Goal: Task Accomplishment & Management: Complete application form

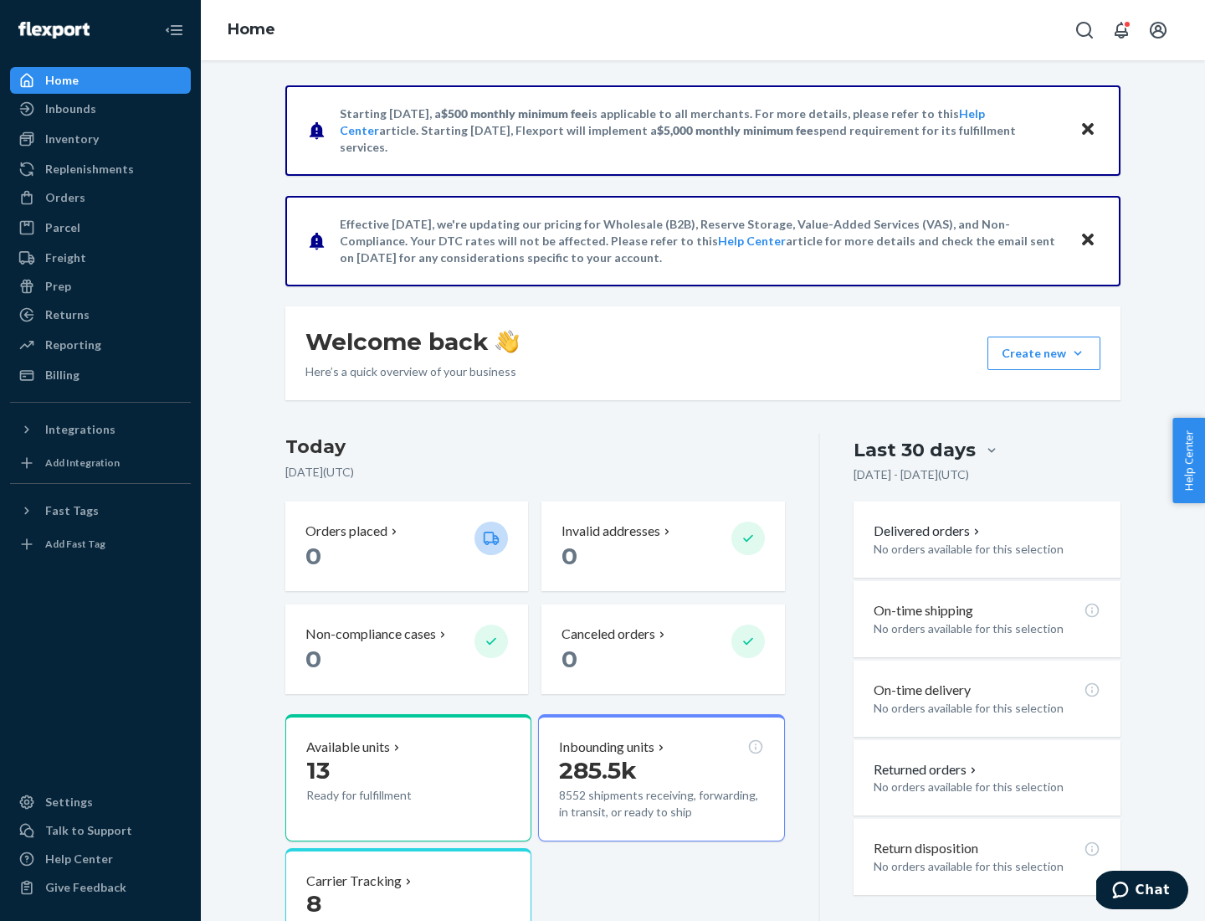
click at [1078, 353] on button "Create new Create new inbound Create new order Create new product" at bounding box center [1044, 352] width 113 height 33
click at [100, 109] on div "Inbounds" at bounding box center [100, 108] width 177 height 23
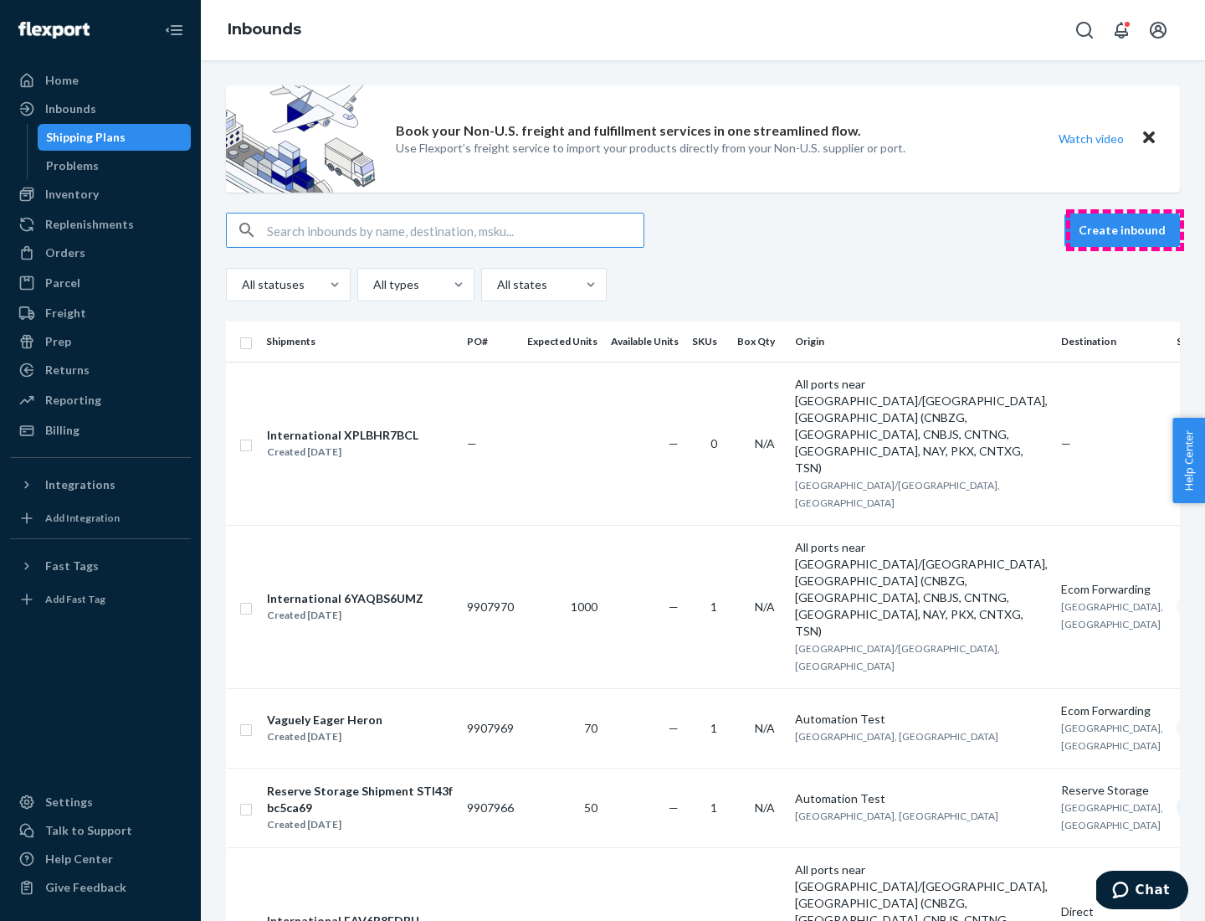
click at [1125, 230] on button "Create inbound" at bounding box center [1123, 229] width 116 height 33
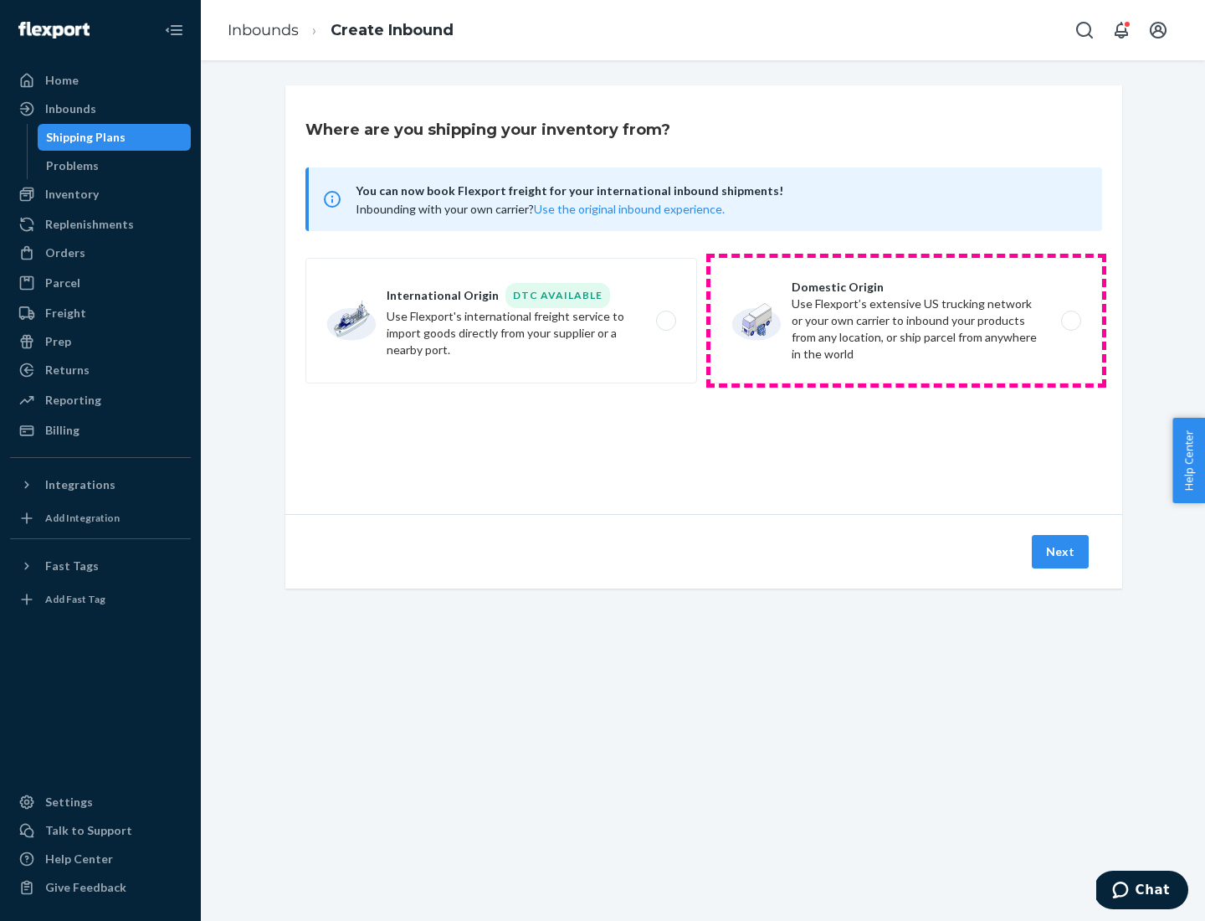
click at [907, 321] on label "Domestic Origin Use Flexport’s extensive US trucking network or your own carrie…" at bounding box center [907, 321] width 392 height 126
click at [1071, 321] on input "Domestic Origin Use Flexport’s extensive US trucking network or your own carrie…" at bounding box center [1076, 321] width 11 height 11
radio input "true"
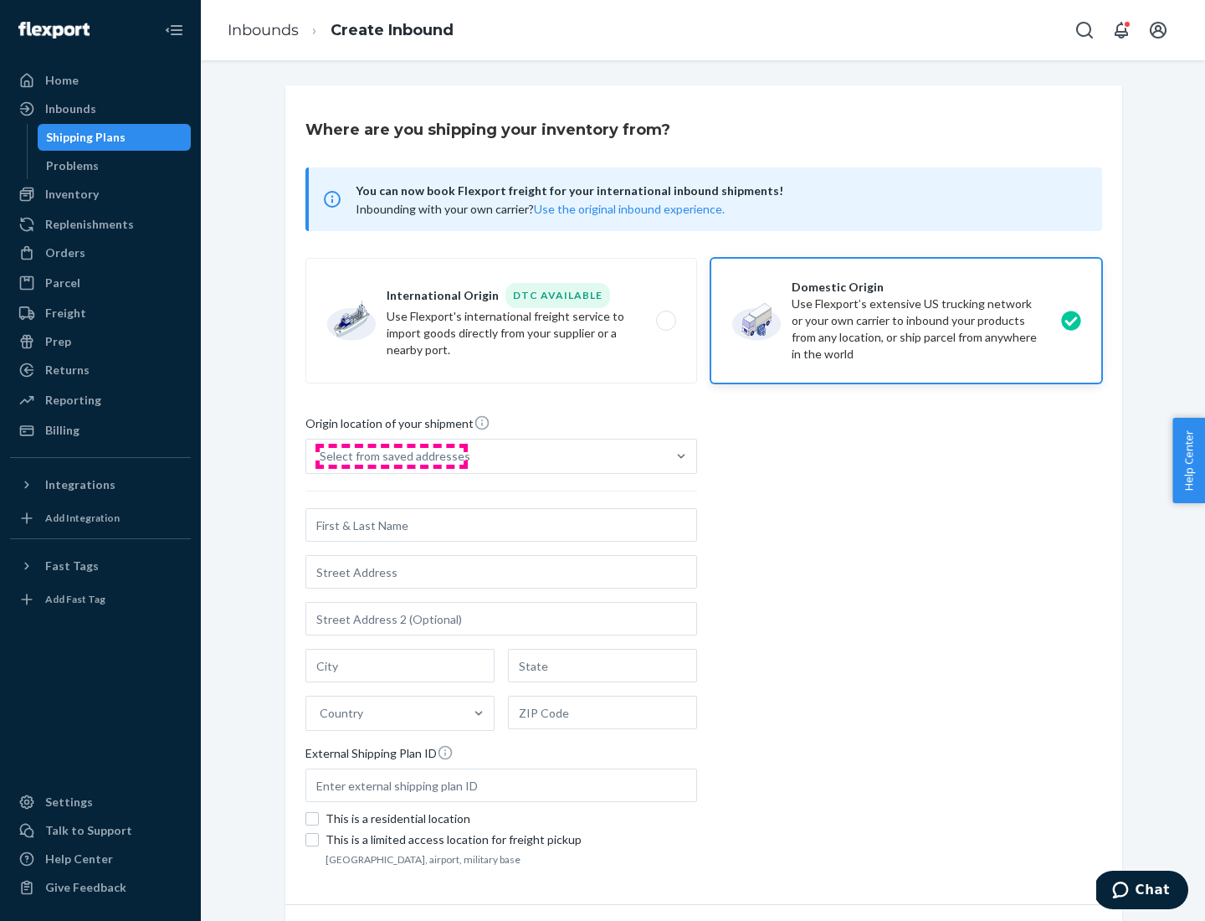
click at [391, 456] on div "Select from saved addresses" at bounding box center [395, 456] width 151 height 17
click at [321, 456] on input "Select from saved addresses" at bounding box center [321, 456] width 2 height 17
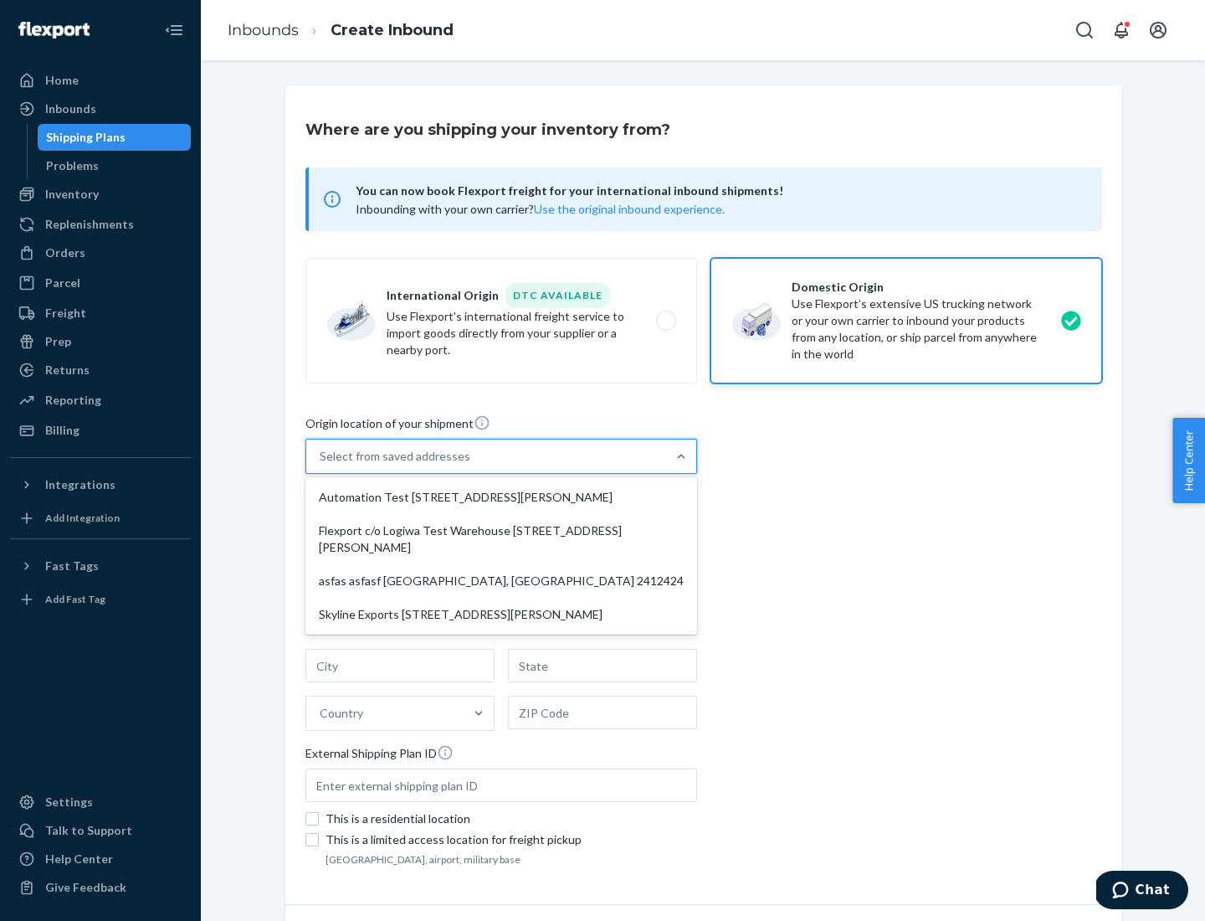
scroll to position [7, 0]
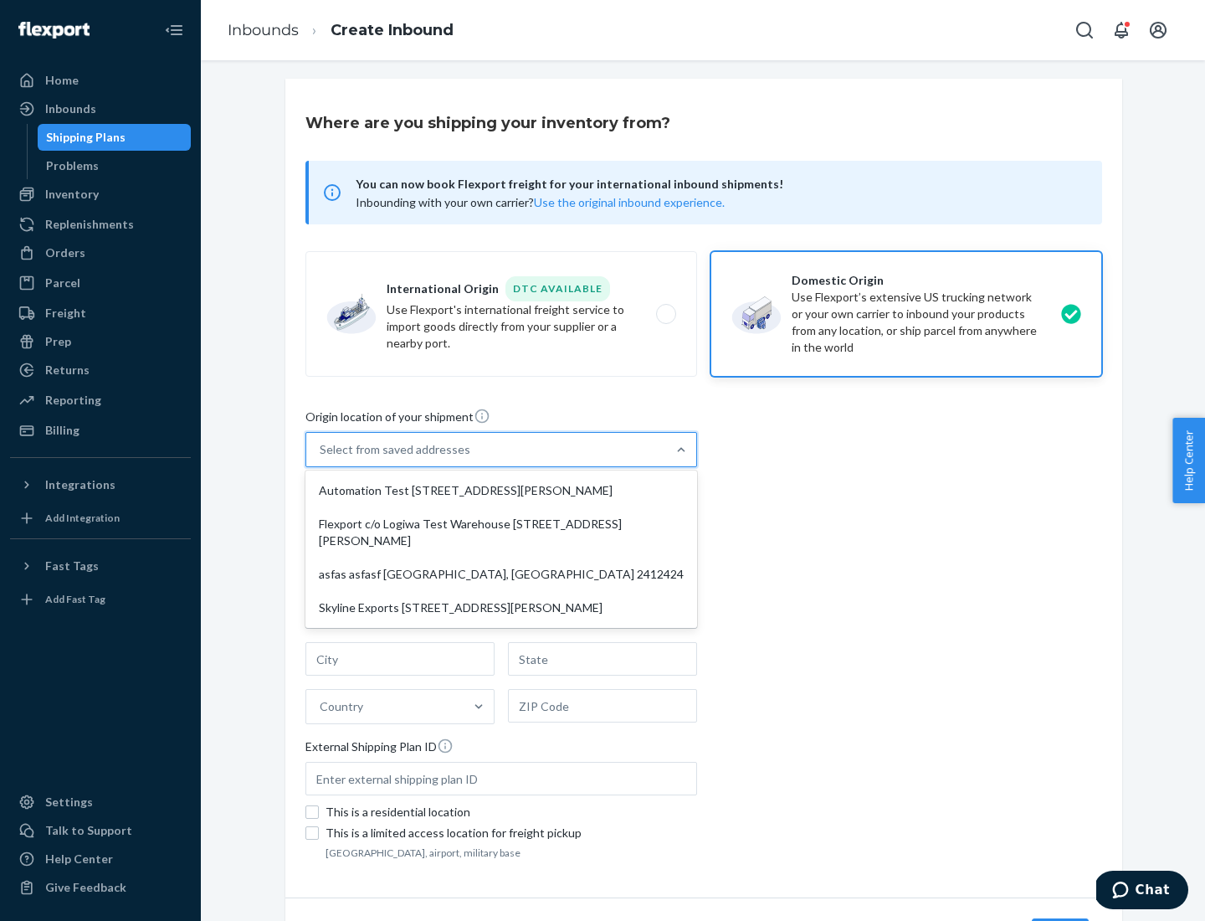
click at [501, 491] on div "Automation Test [STREET_ADDRESS][PERSON_NAME]" at bounding box center [501, 490] width 385 height 33
click at [321, 458] on input "option Automation Test [STREET_ADDRESS][PERSON_NAME] focused, 1 of 4. 4 results…" at bounding box center [321, 449] width 2 height 17
type input "Automation Test"
type input "9th Floor"
type input "[GEOGRAPHIC_DATA]"
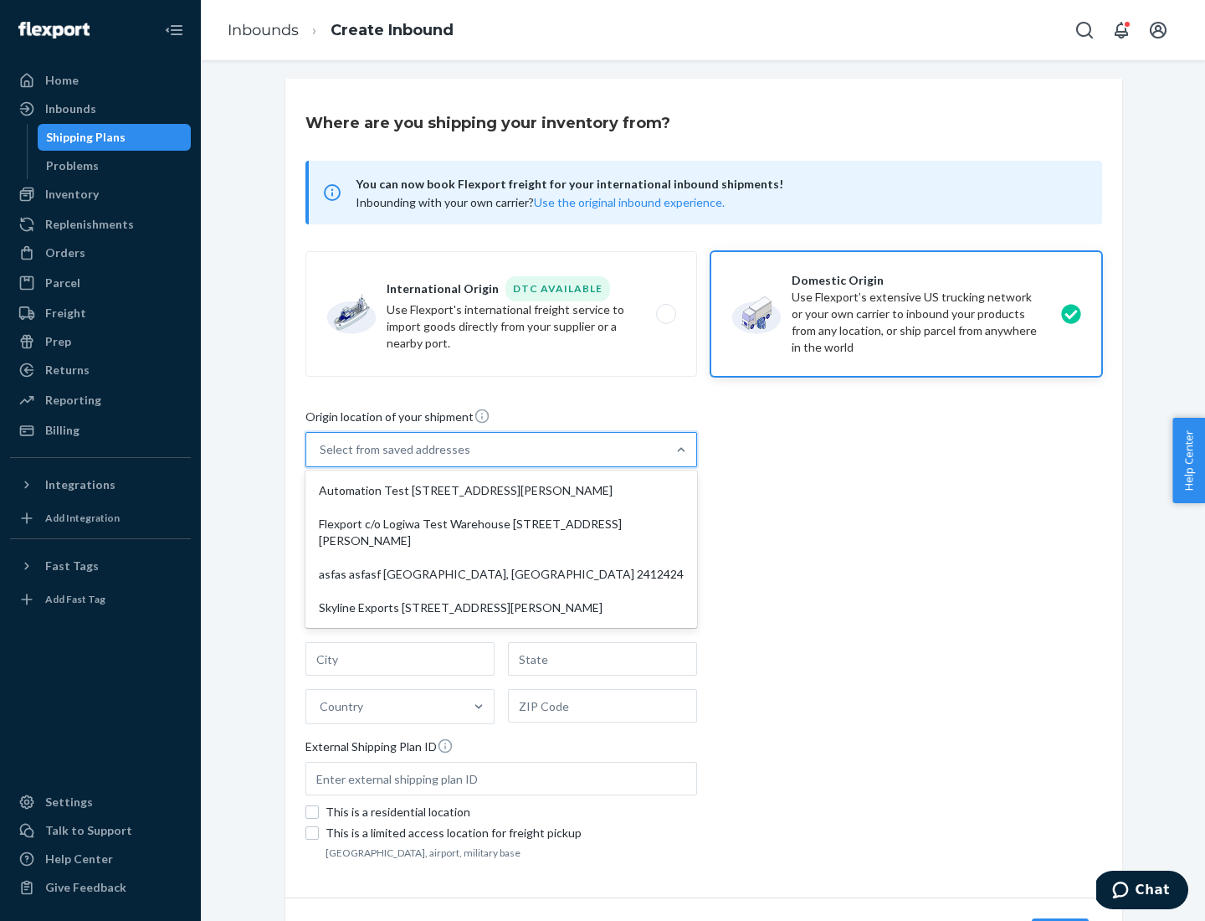
type input "CA"
type input "94104"
type input "[STREET_ADDRESS][PERSON_NAME]"
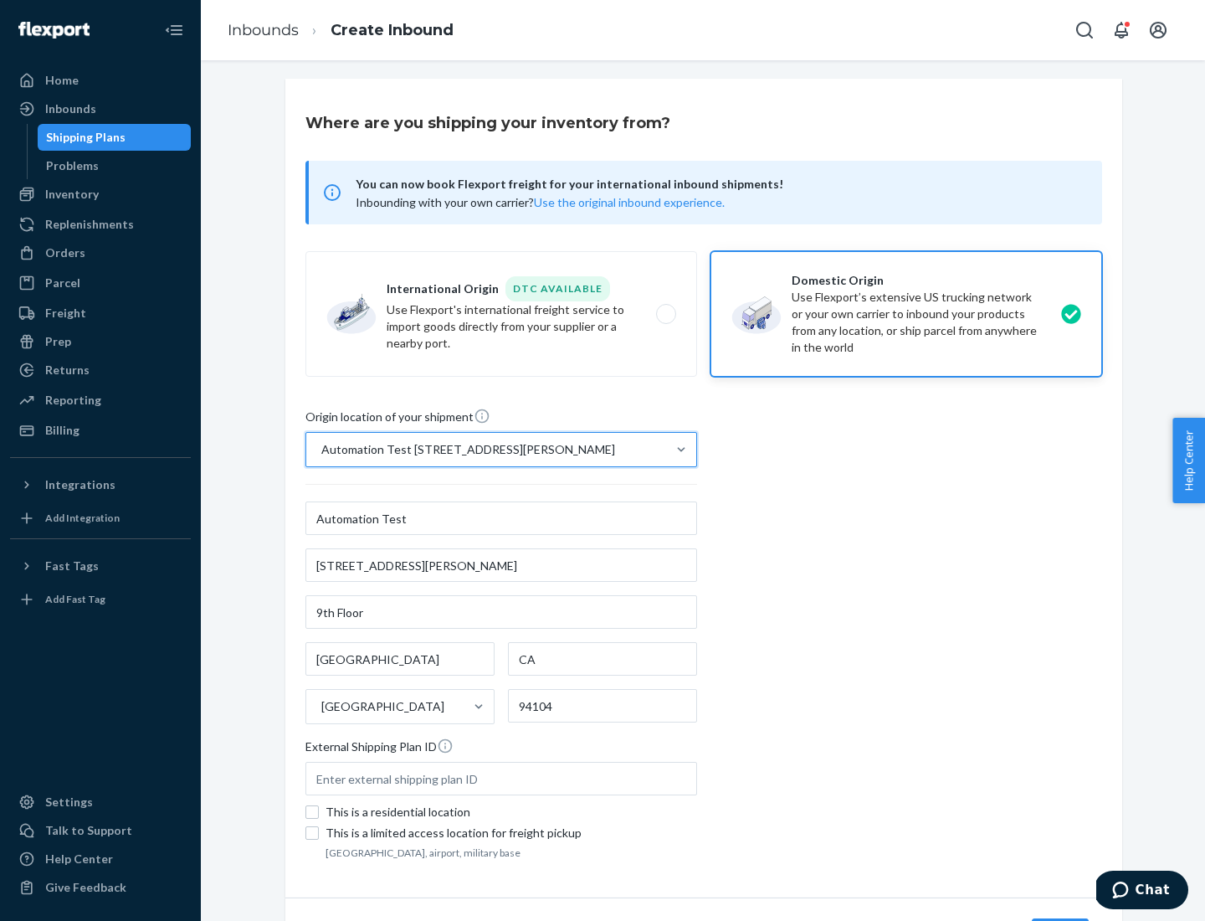
scroll to position [98, 0]
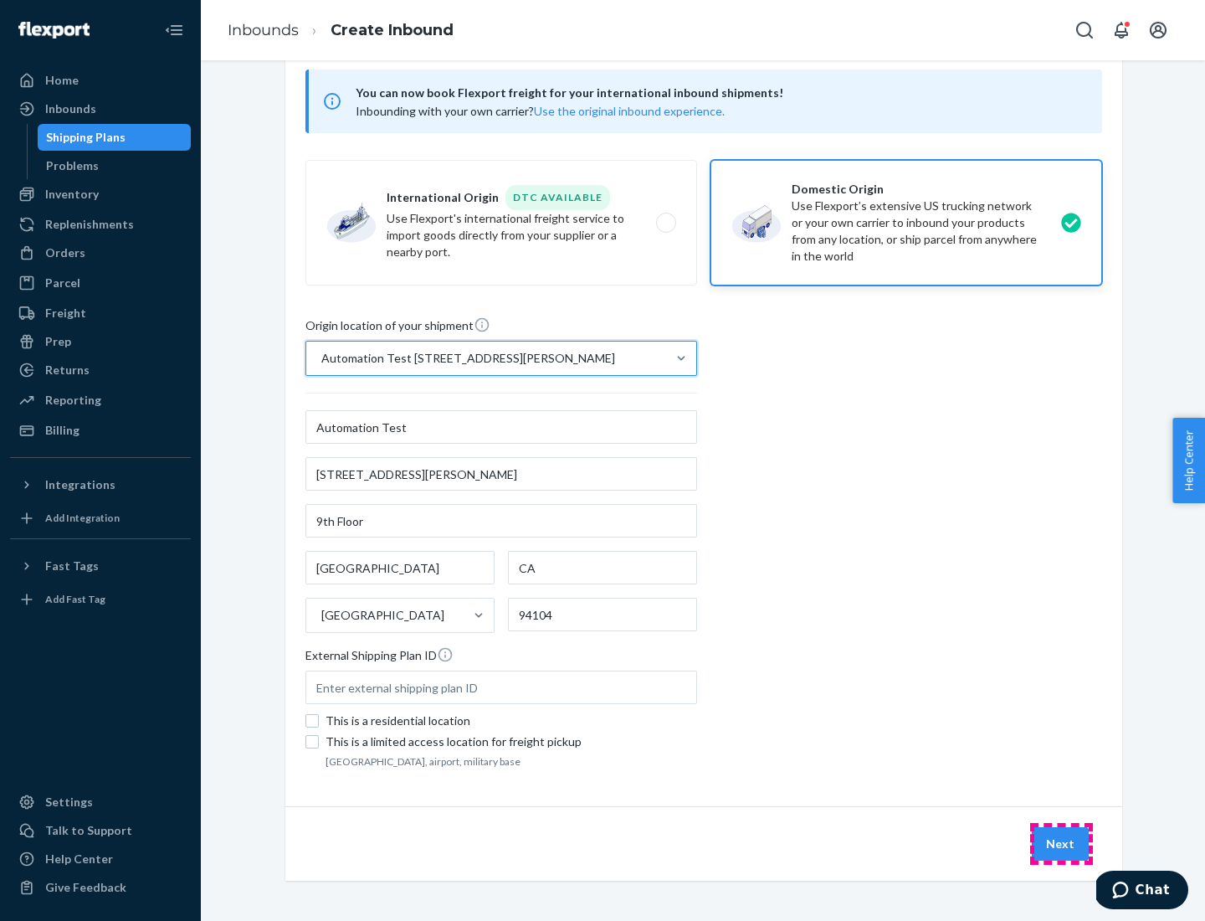
click at [1061, 844] on button "Next" at bounding box center [1060, 843] width 57 height 33
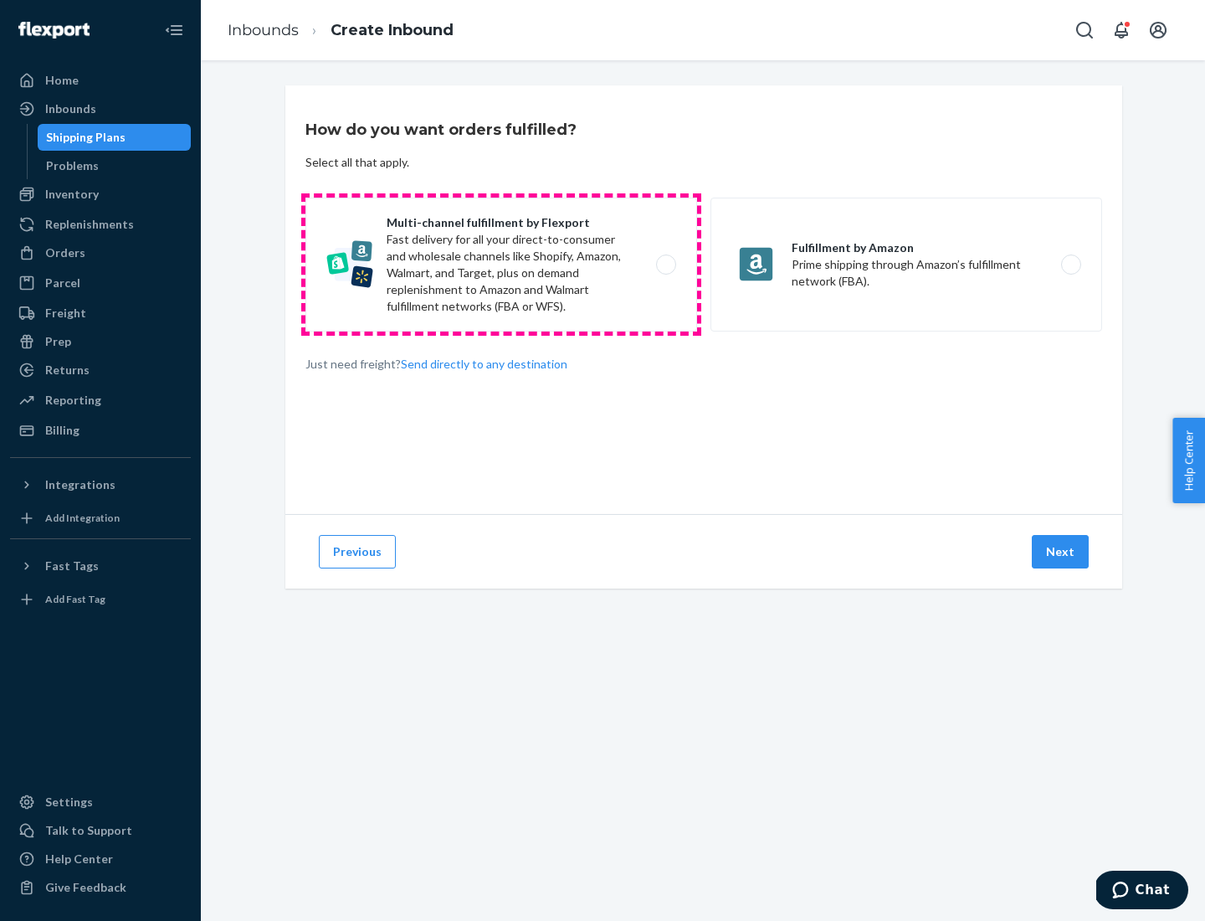
click at [501, 265] on label "Multi-channel fulfillment by Flexport Fast delivery for all your direct-to-cons…" at bounding box center [502, 265] width 392 height 134
click at [665, 265] on input "Multi-channel fulfillment by Flexport Fast delivery for all your direct-to-cons…" at bounding box center [670, 264] width 11 height 11
radio input "true"
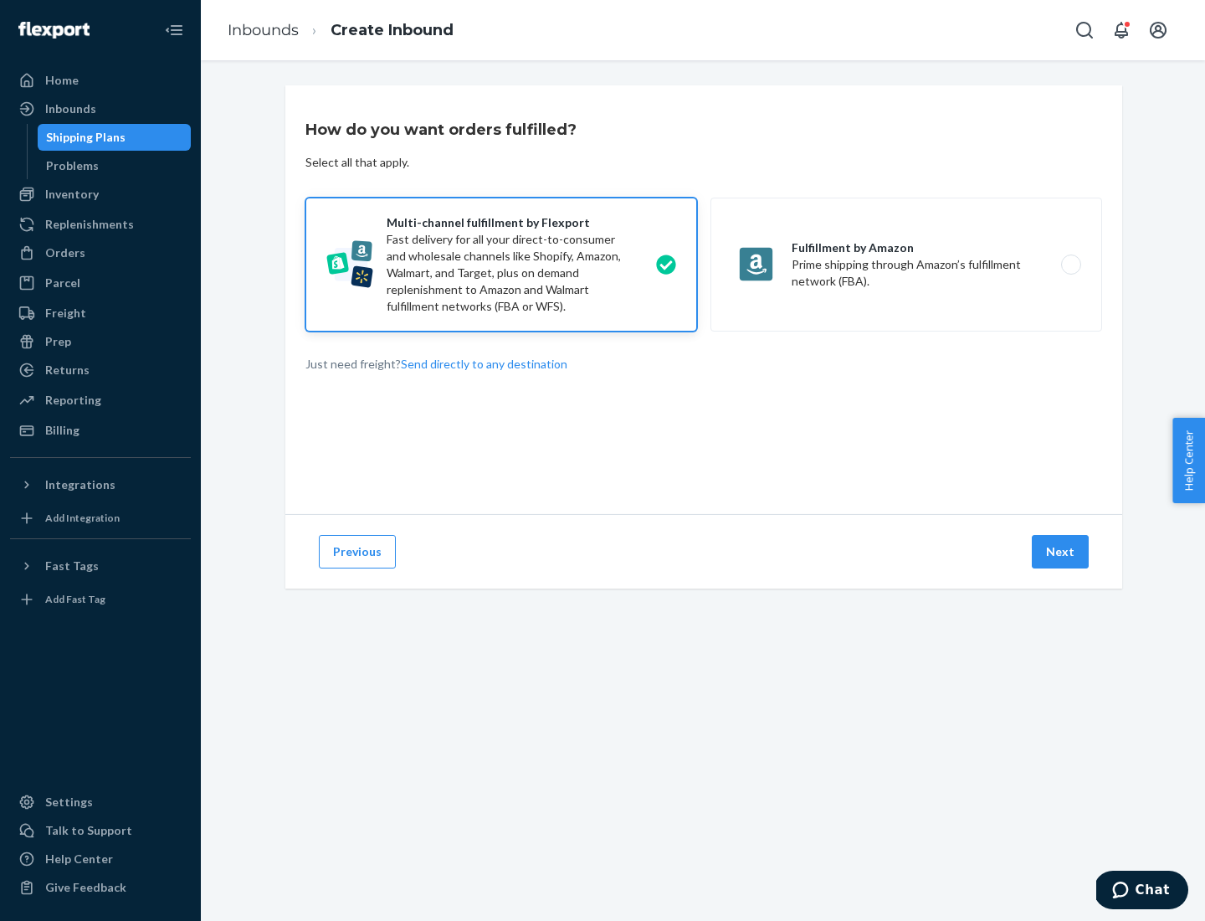
click at [1061, 552] on button "Next" at bounding box center [1060, 551] width 57 height 33
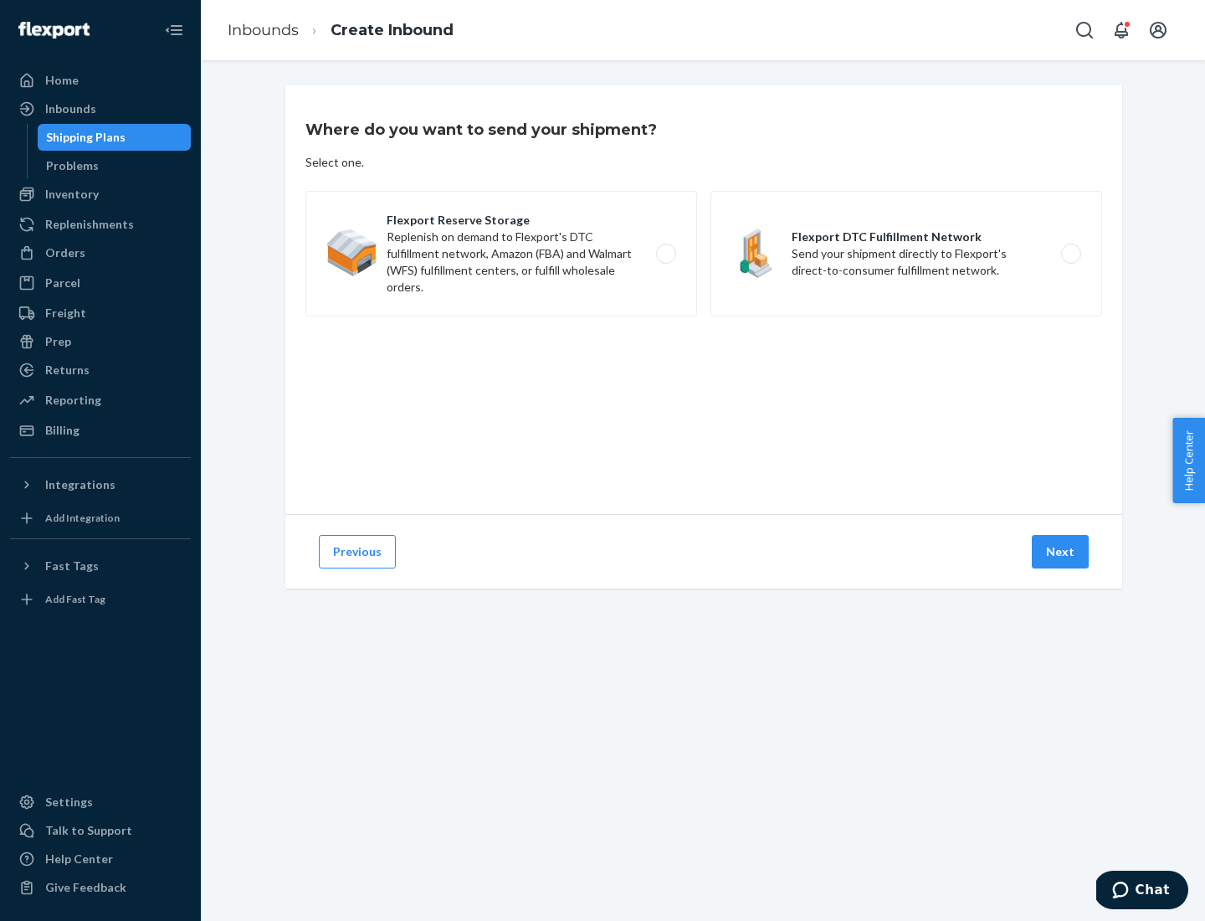
click at [907, 254] on label "Flexport DTC Fulfillment Network Send your shipment directly to Flexport's dire…" at bounding box center [907, 254] width 392 height 126
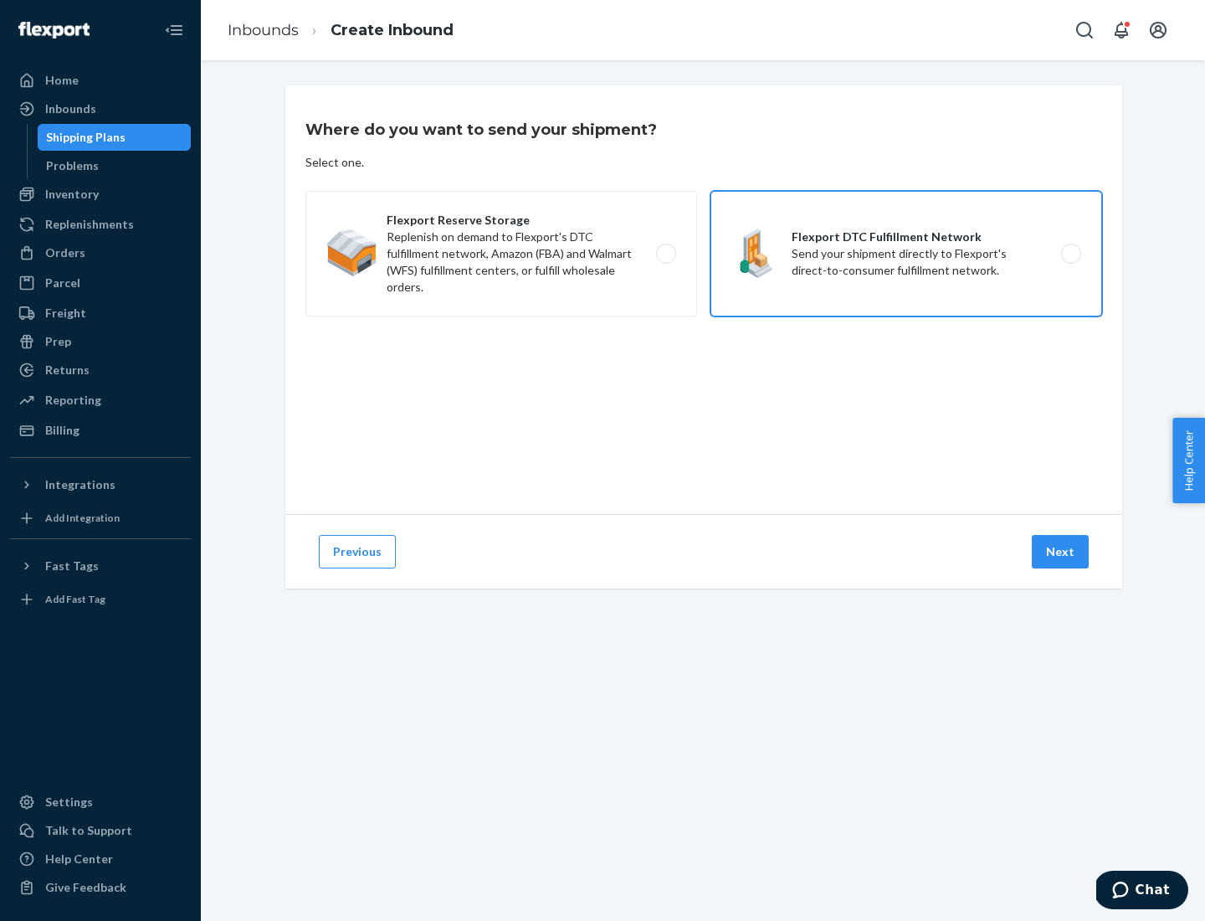
click at [1071, 254] on input "Flexport DTC Fulfillment Network Send your shipment directly to Flexport's dire…" at bounding box center [1076, 254] width 11 height 11
radio input "true"
click at [1061, 552] on button "Next" at bounding box center [1060, 551] width 57 height 33
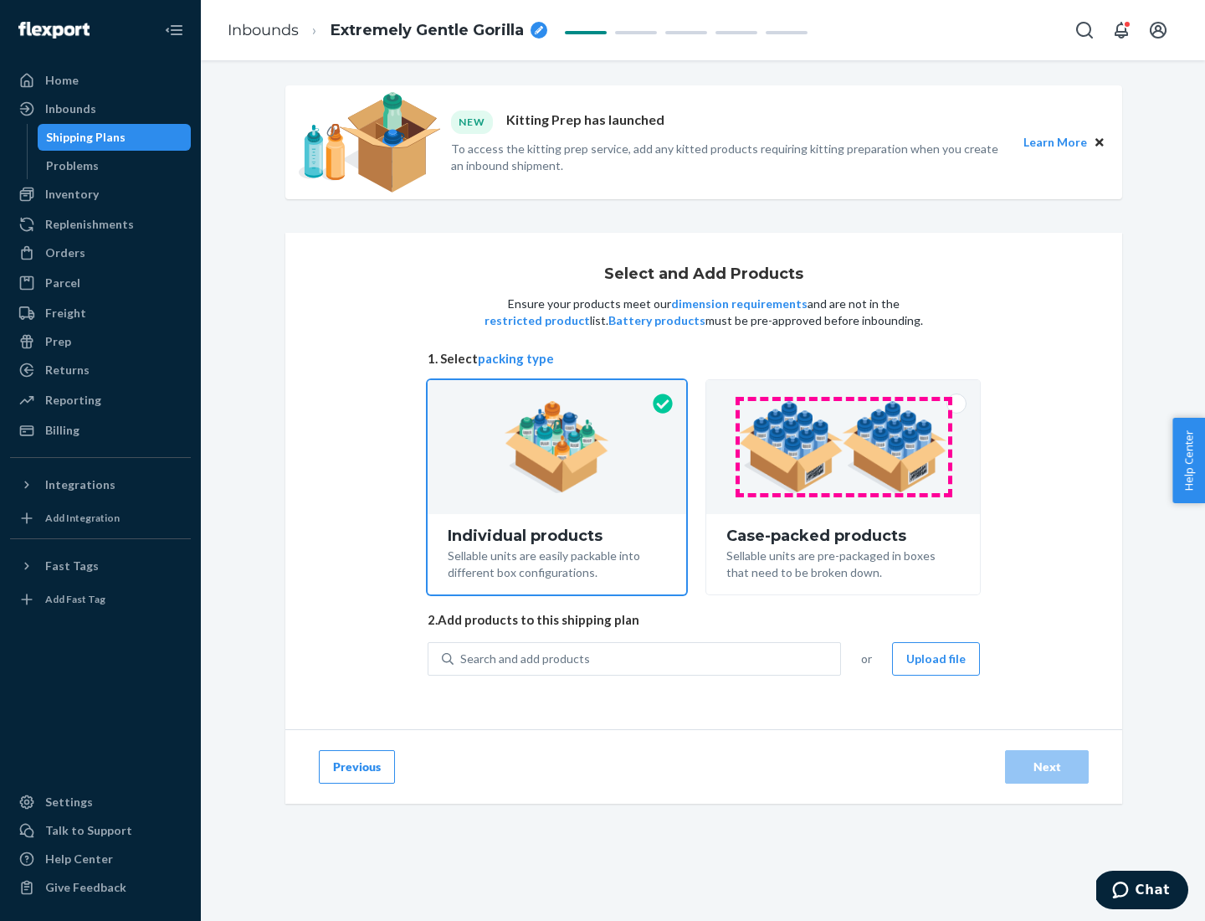
click at [844, 447] on img at bounding box center [843, 447] width 208 height 92
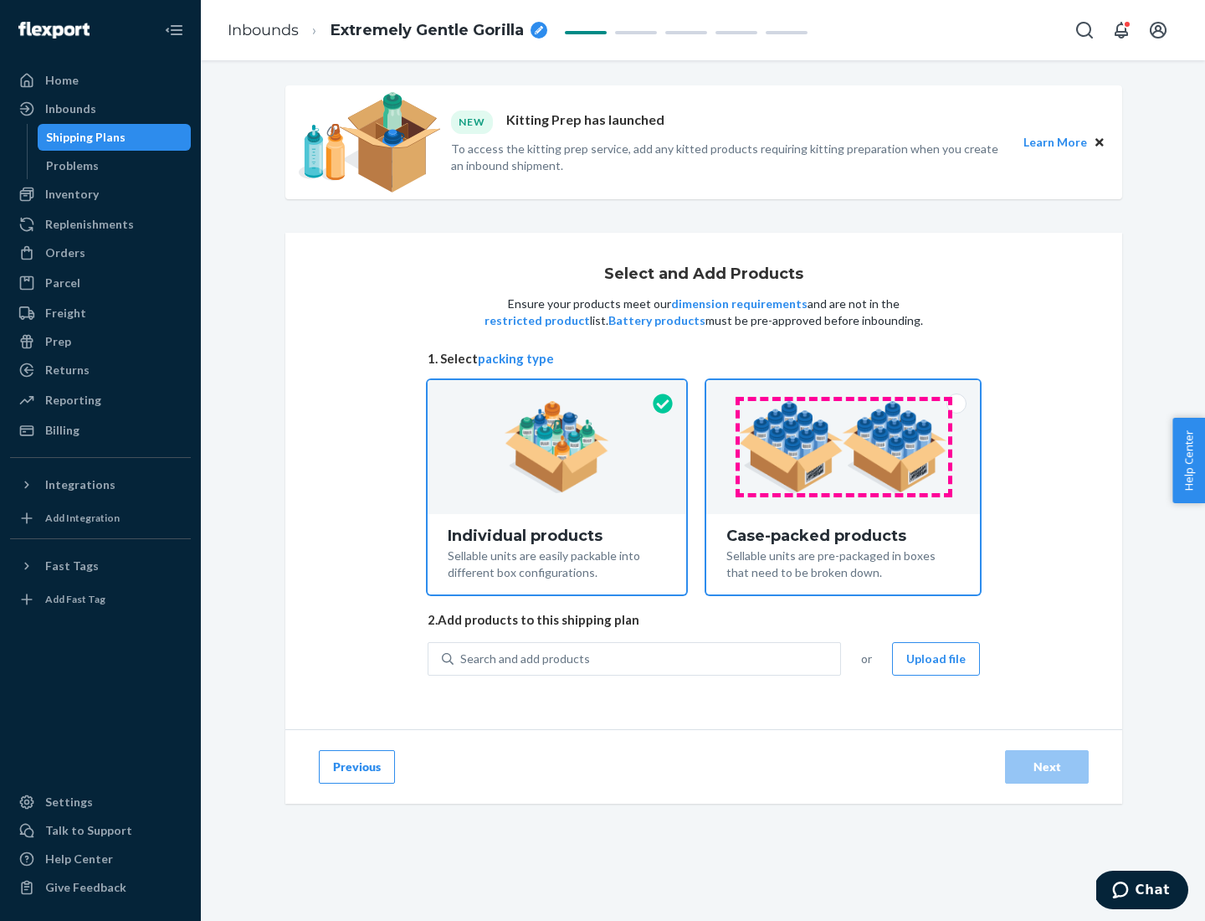
click at [844, 391] on input "Case-packed products Sellable units are pre-packaged in boxes that need to be b…" at bounding box center [843, 385] width 11 height 11
radio input "true"
radio input "false"
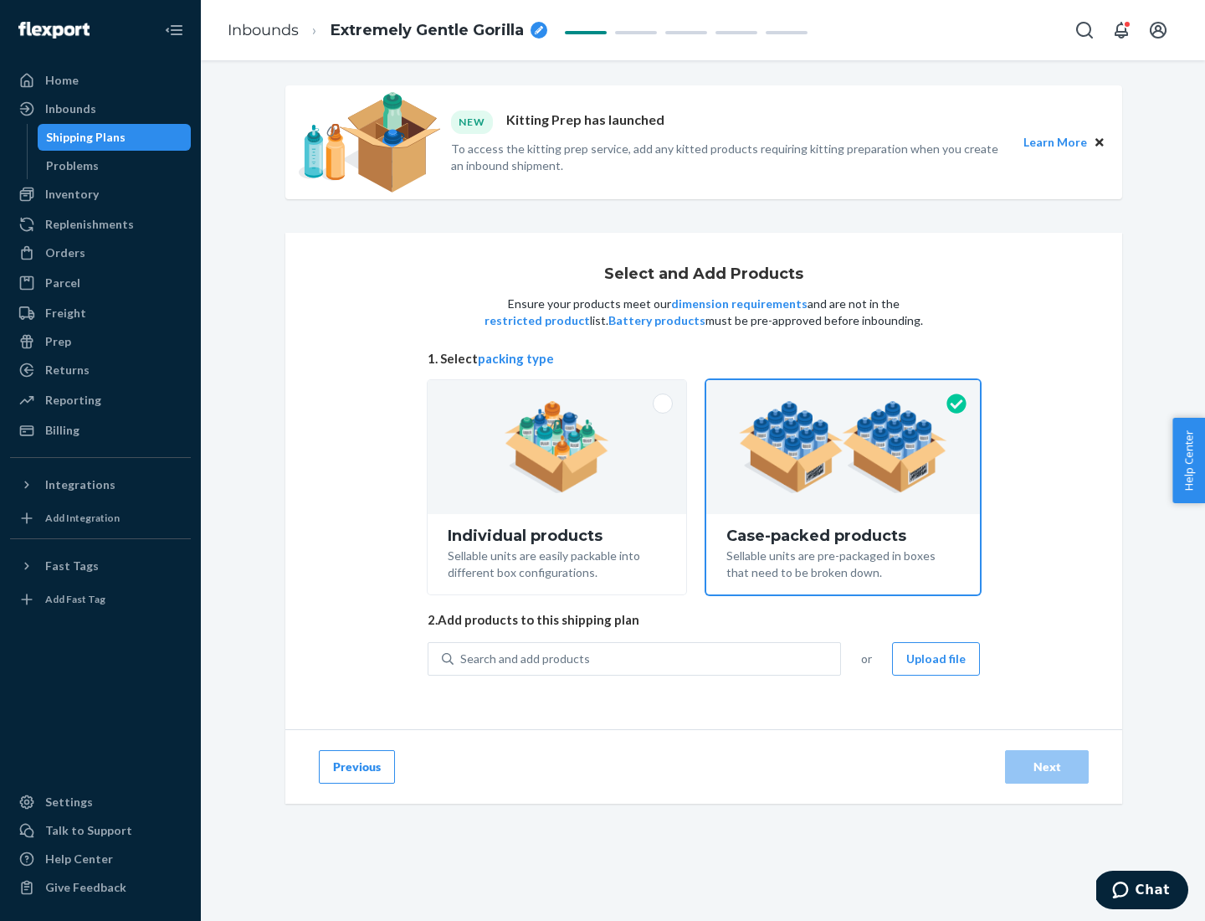
click at [648, 658] on div "Search and add products" at bounding box center [647, 659] width 387 height 30
click at [462, 658] on input "Search and add products" at bounding box center [461, 658] width 2 height 17
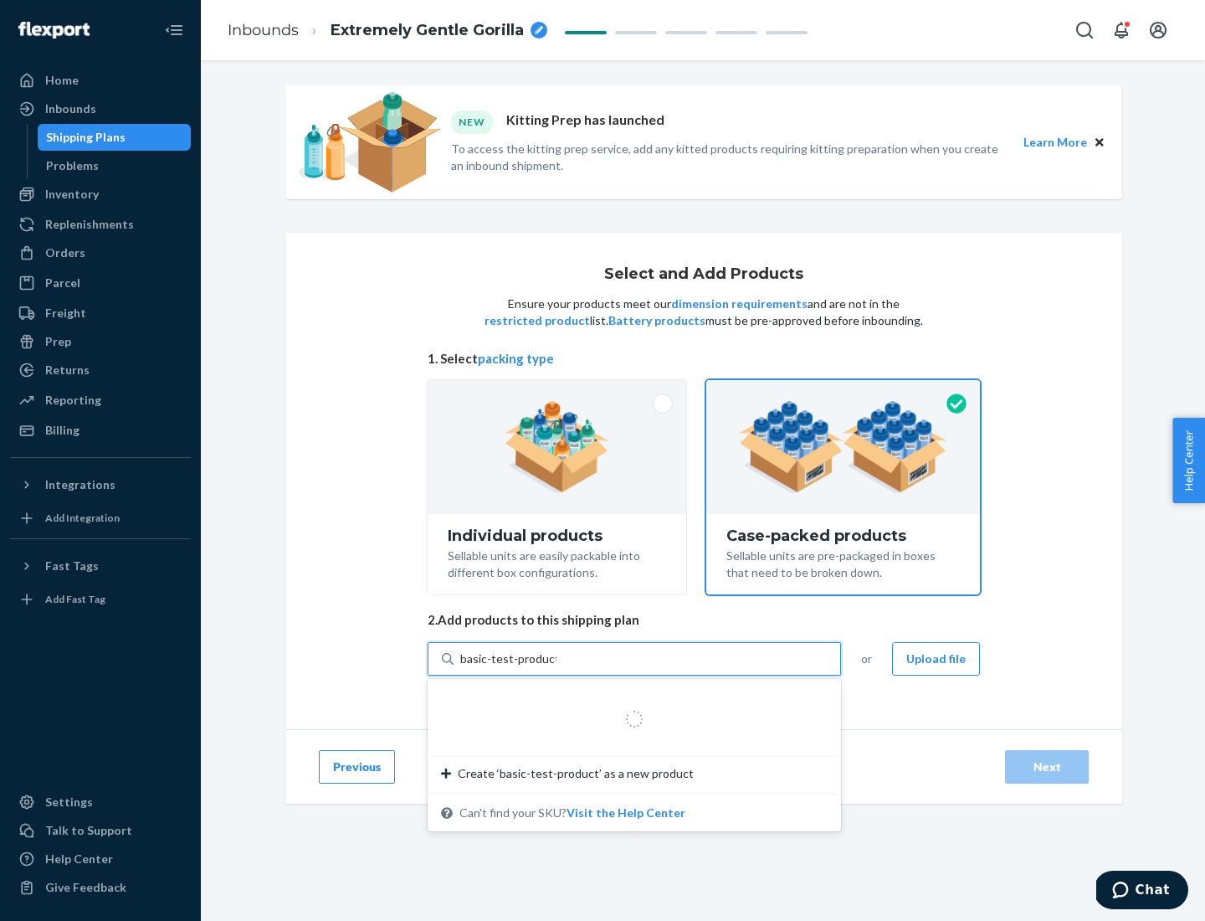
type input "basic-test-product-1"
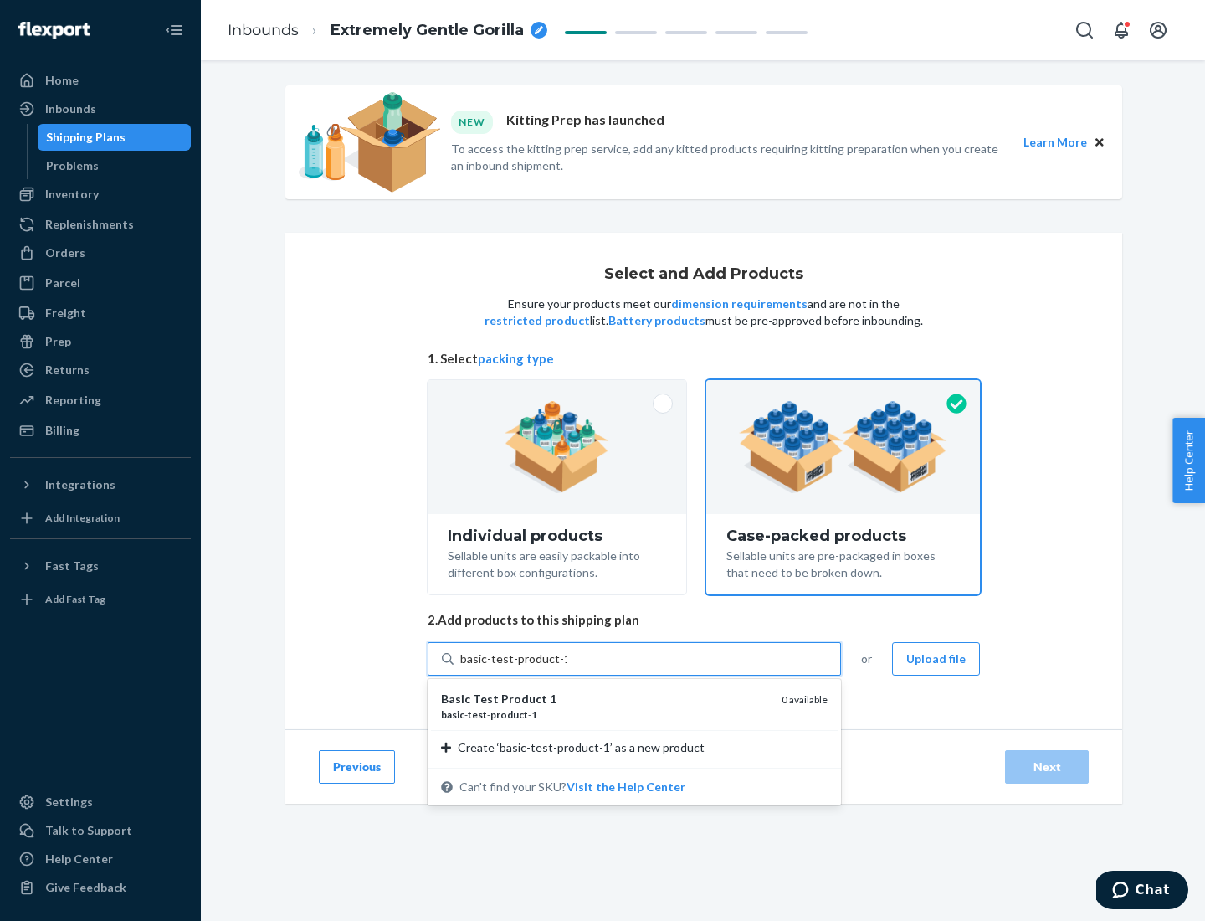
click at [605, 714] on div "basic - test - product - 1" at bounding box center [604, 714] width 327 height 14
click at [568, 667] on input "basic-test-product-1" at bounding box center [513, 658] width 107 height 17
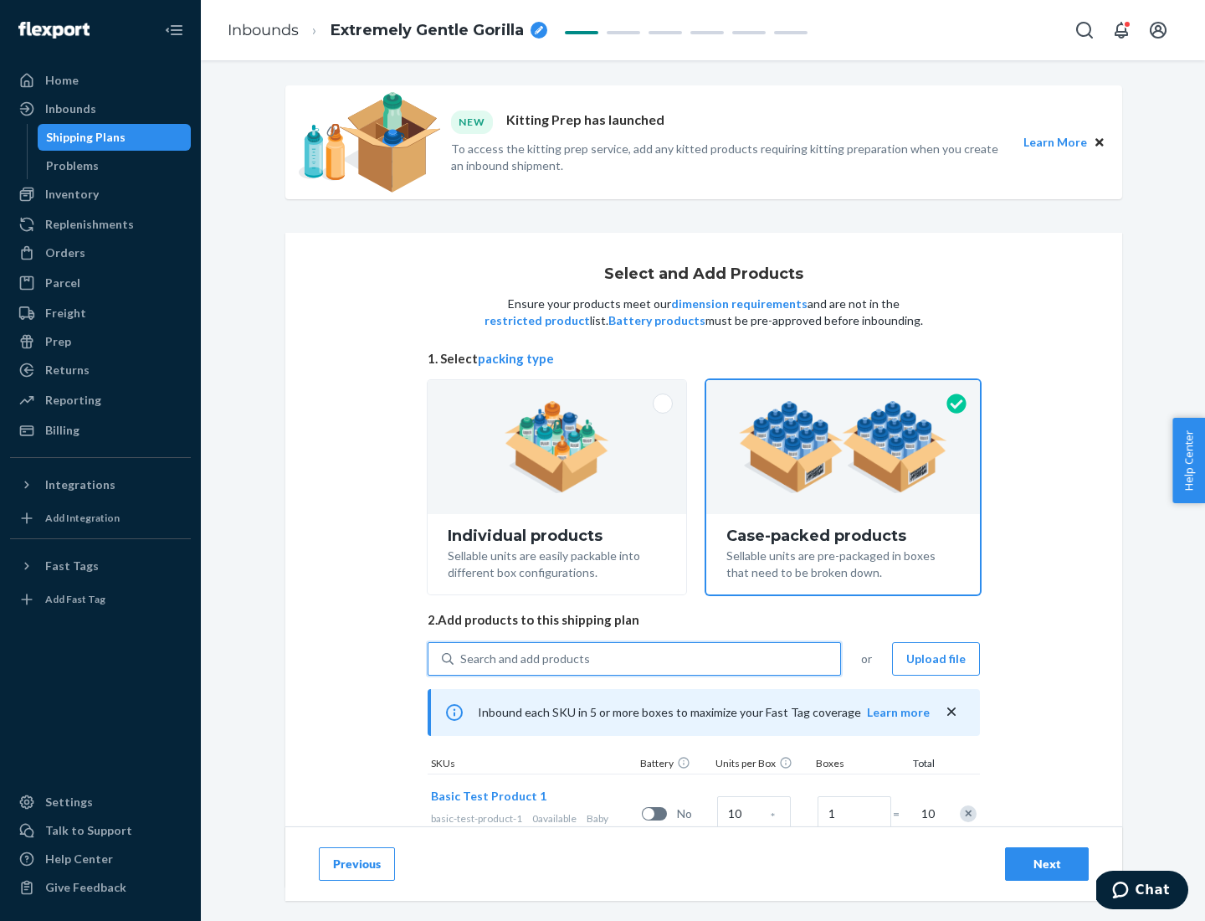
scroll to position [60, 0]
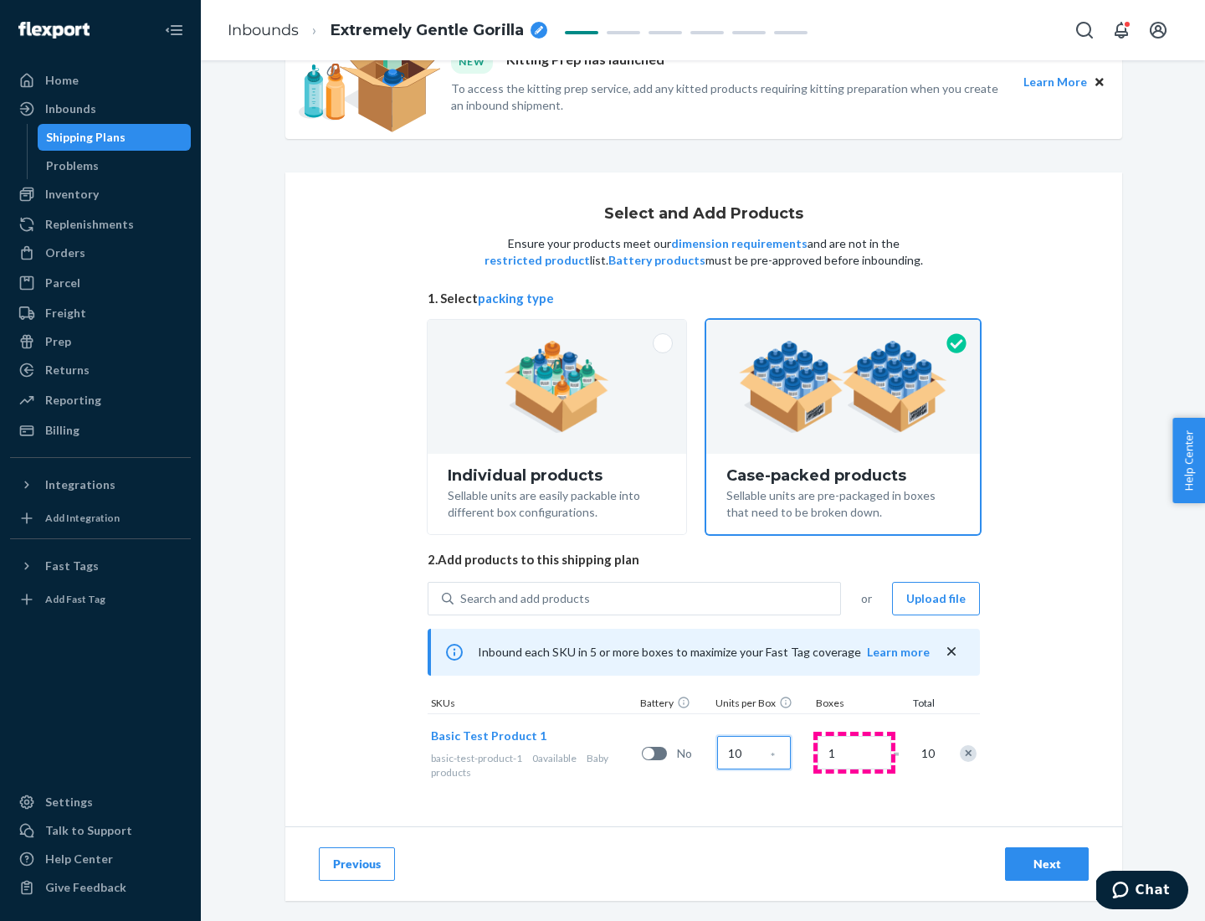
type input "10"
type input "7"
click at [1047, 864] on div "Next" at bounding box center [1047, 863] width 55 height 17
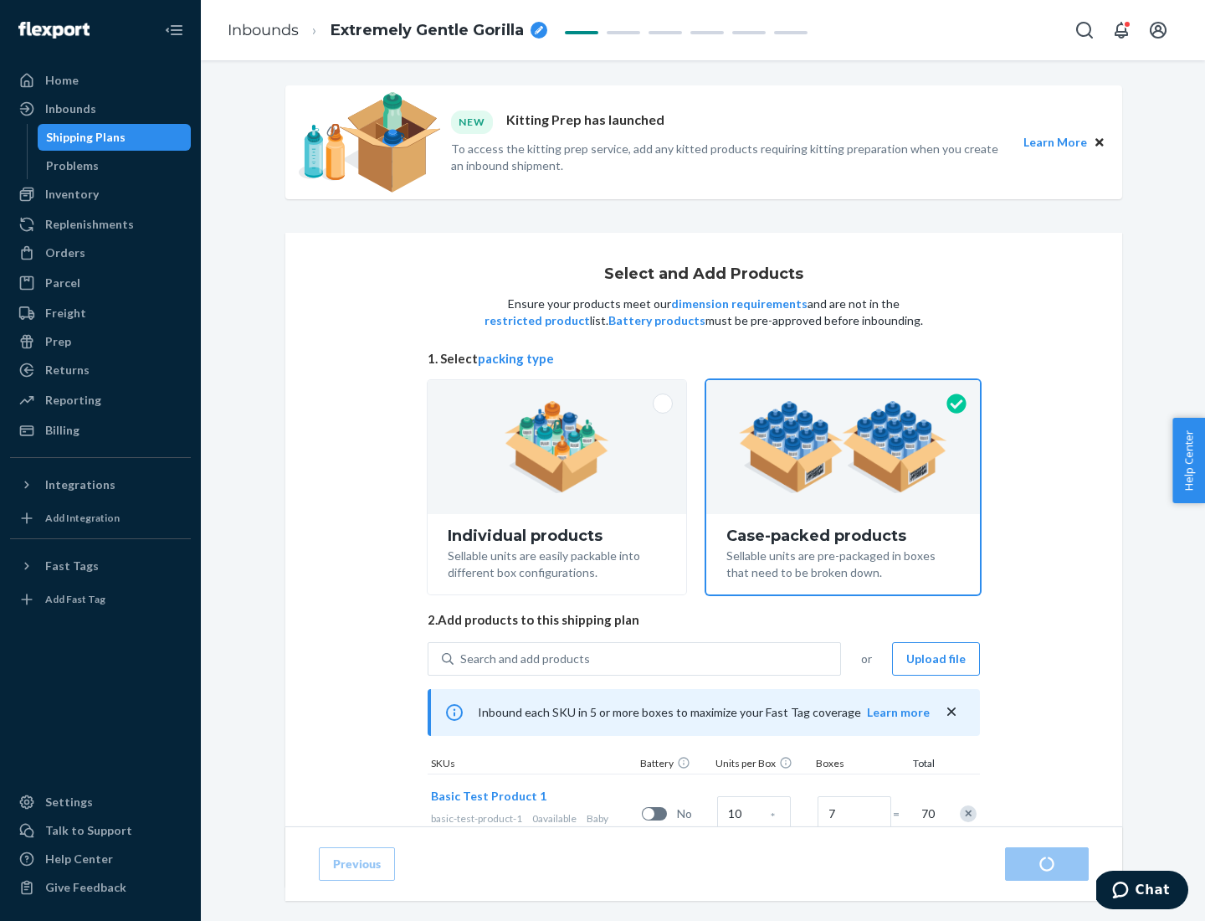
radio input "true"
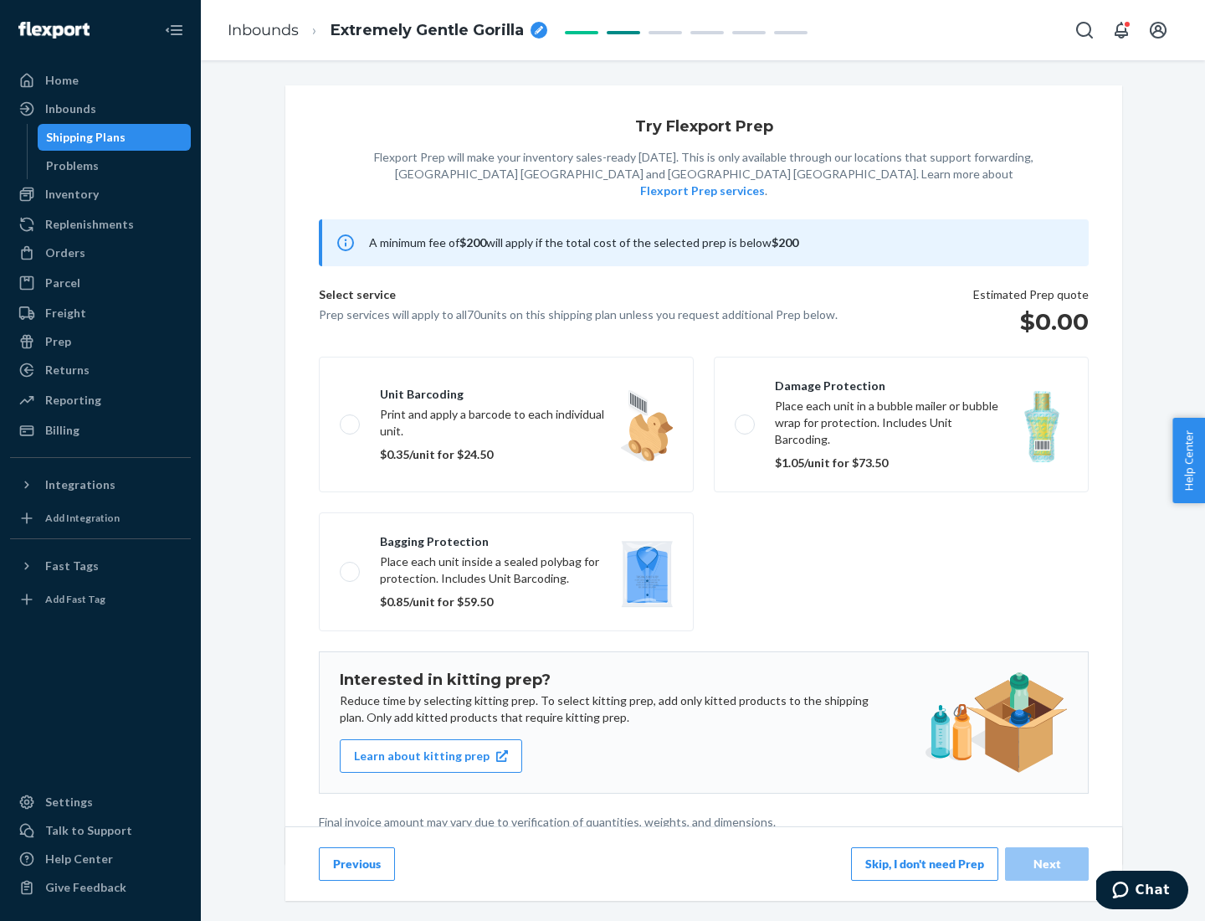
scroll to position [4, 0]
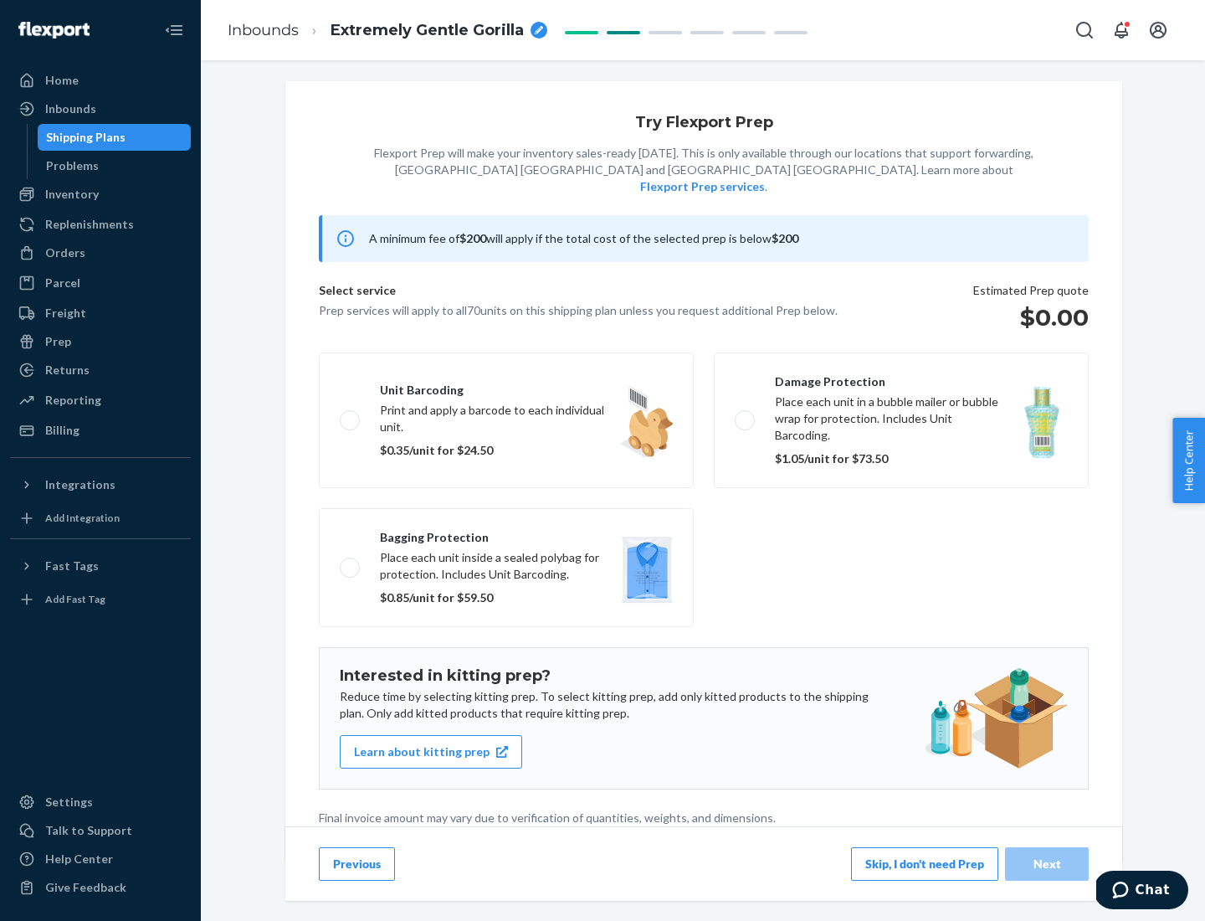
click at [506, 533] on label "Bagging protection Place each unit inside a sealed polybag for protection. Incl…" at bounding box center [506, 567] width 375 height 119
click at [351, 562] on input "Bagging protection Place each unit inside a sealed polybag for protection. Incl…" at bounding box center [345, 567] width 11 height 11
checkbox input "true"
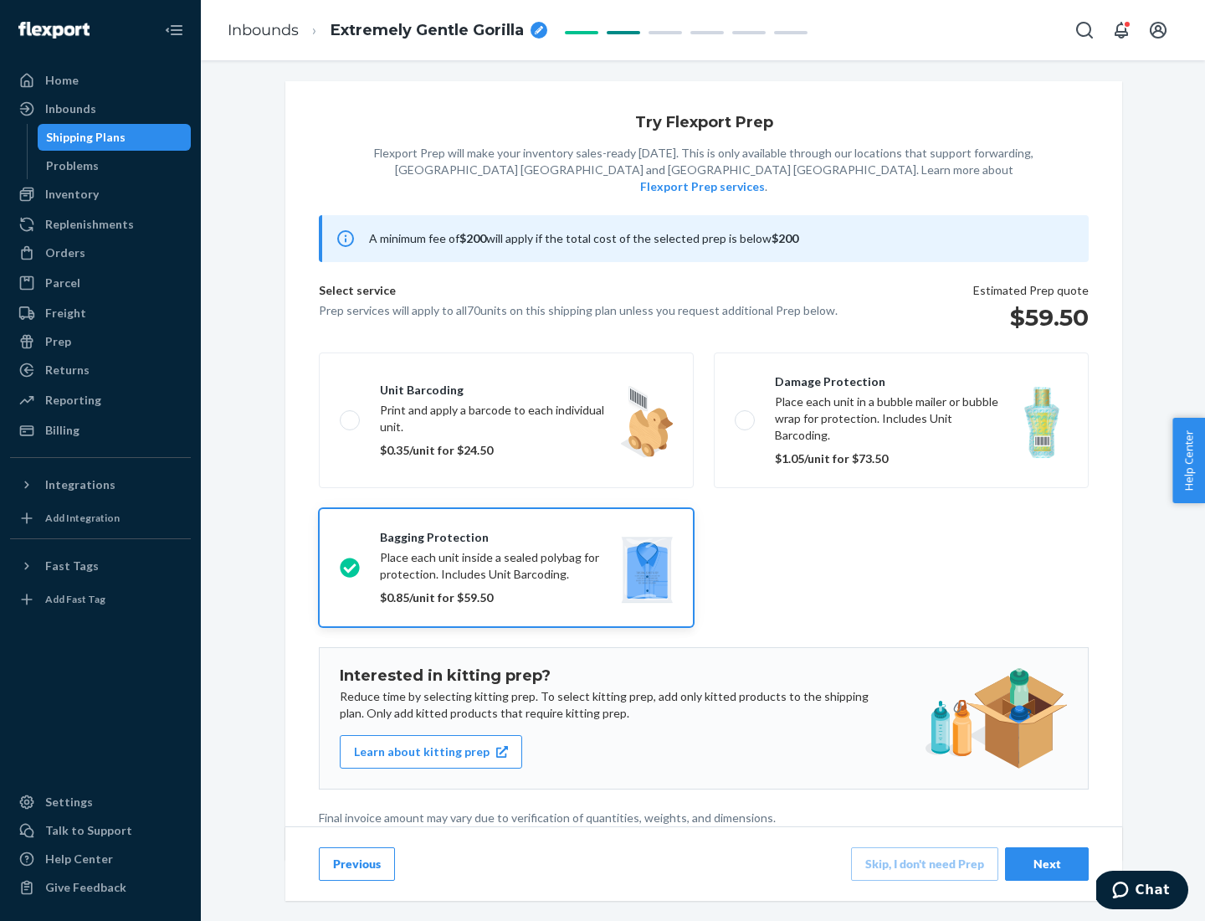
click at [1047, 863] on div "Next" at bounding box center [1047, 863] width 55 height 17
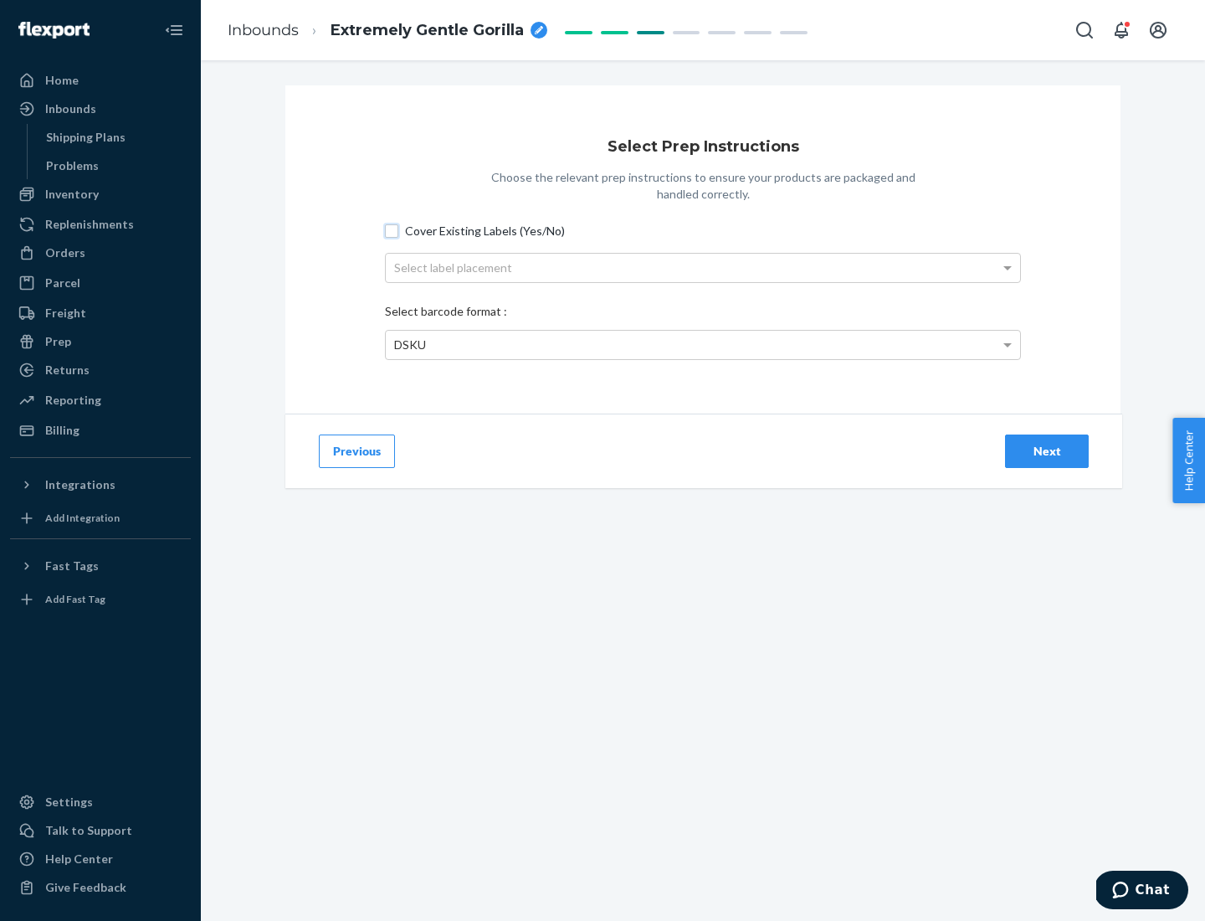
click at [392, 230] on input "Cover Existing Labels (Yes/No)" at bounding box center [391, 230] width 13 height 13
checkbox input "true"
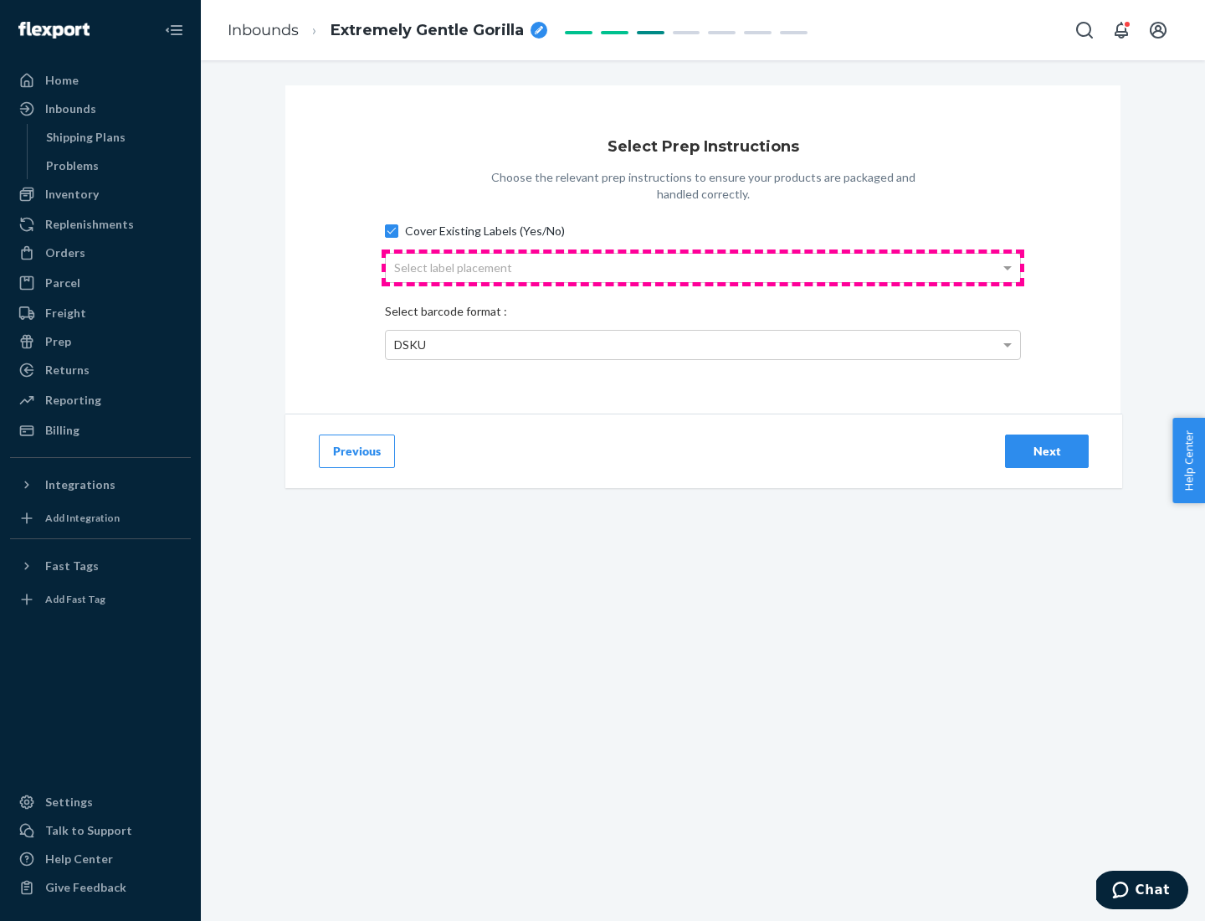
click at [703, 267] on div "Select label placement" at bounding box center [703, 268] width 634 height 28
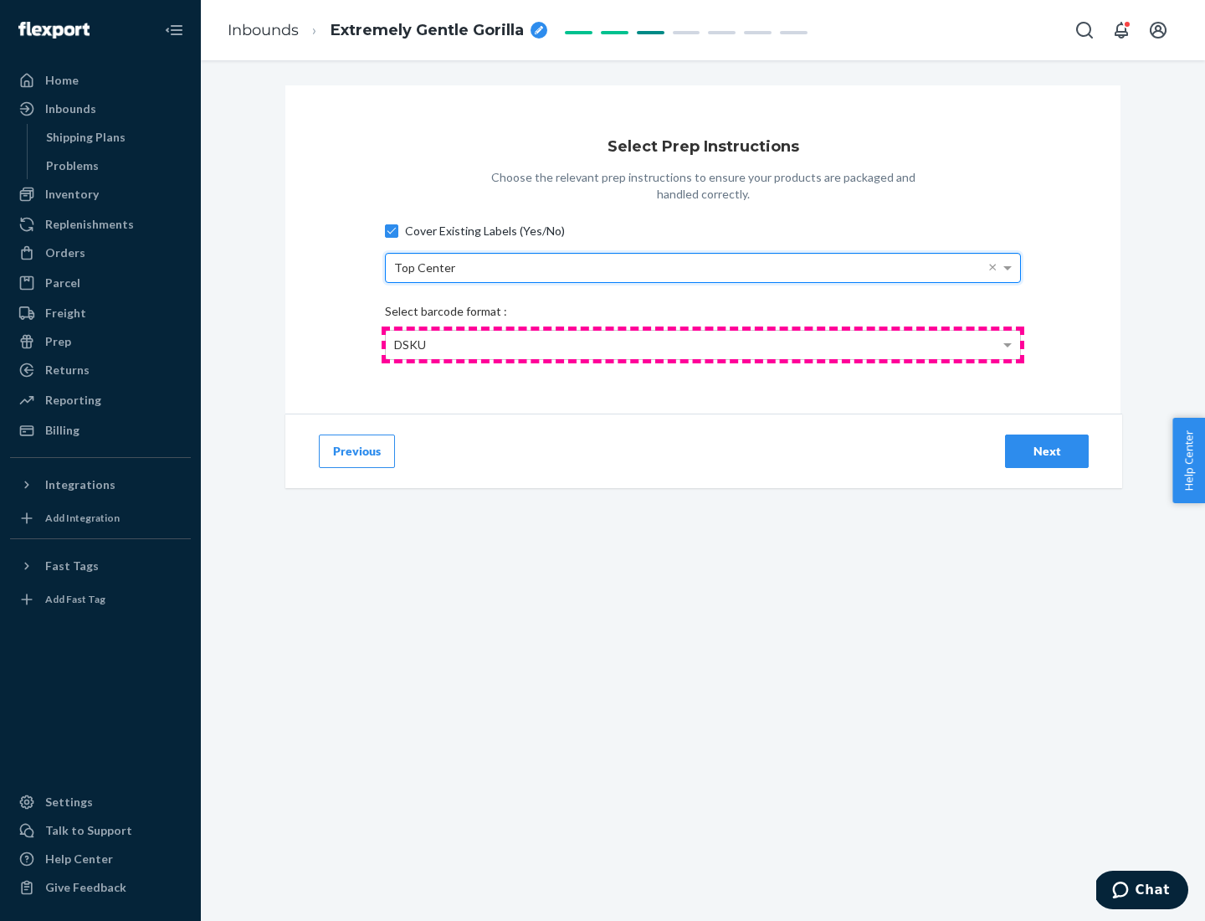
click at [703, 344] on div "DSKU" at bounding box center [703, 345] width 634 height 28
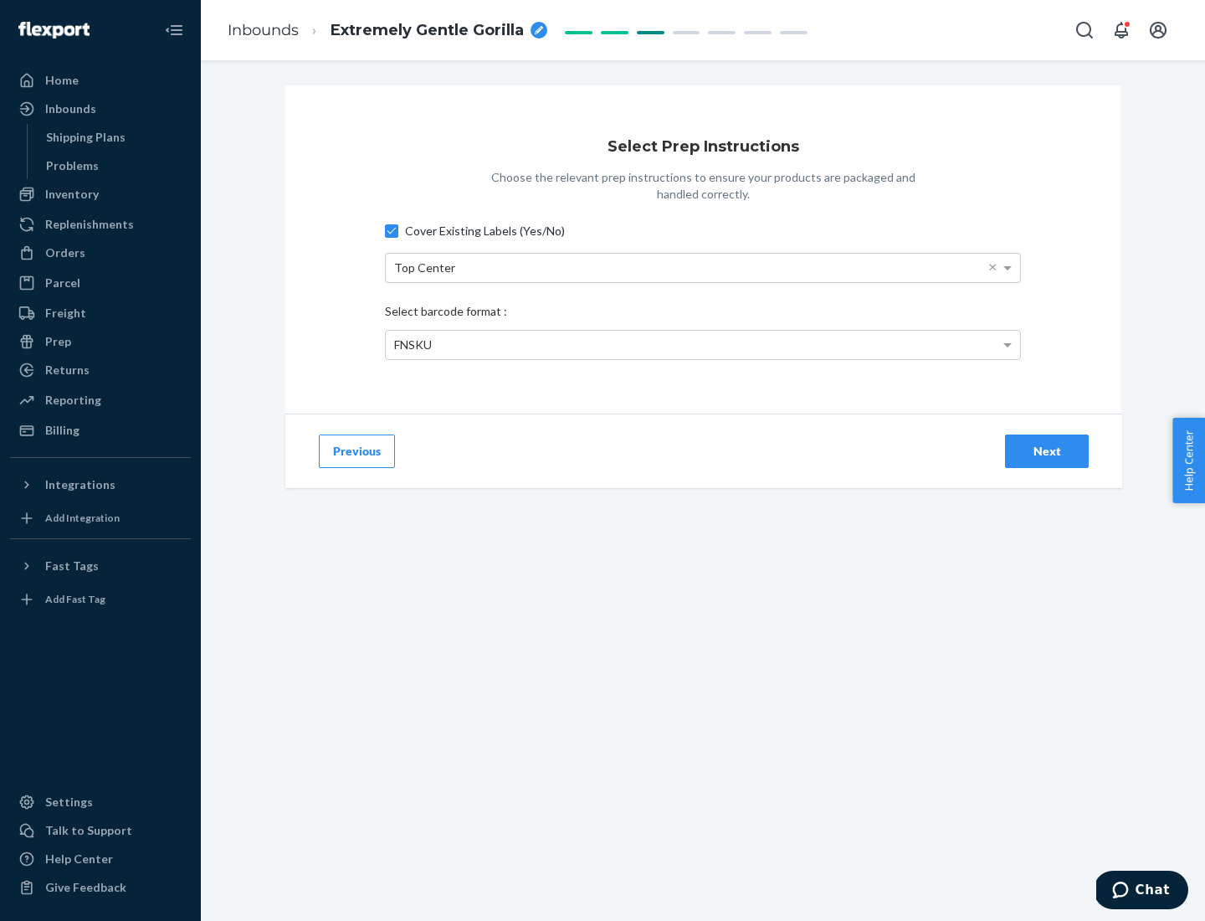
click at [1047, 450] on div "Next" at bounding box center [1047, 451] width 55 height 17
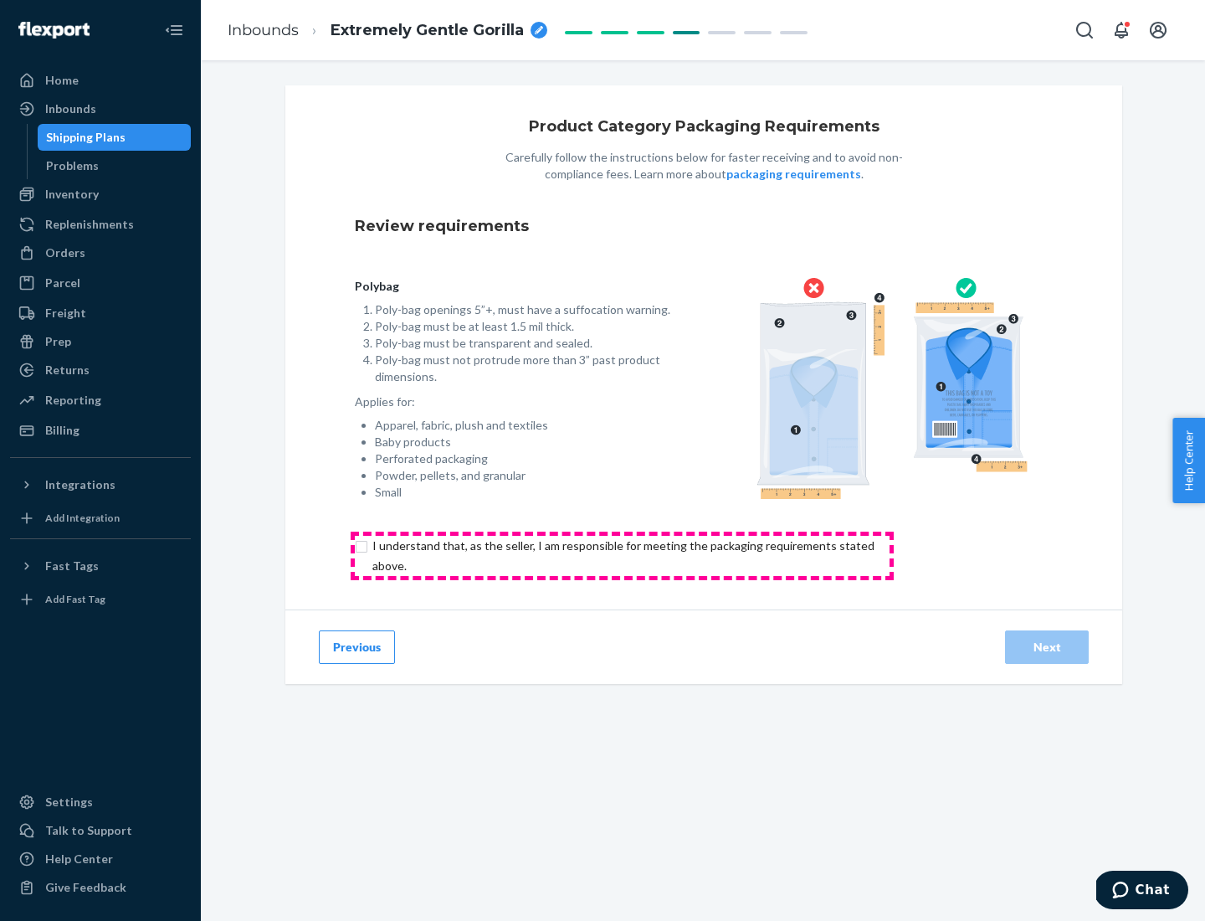
click at [622, 555] on input "checkbox" at bounding box center [633, 556] width 557 height 40
checkbox input "true"
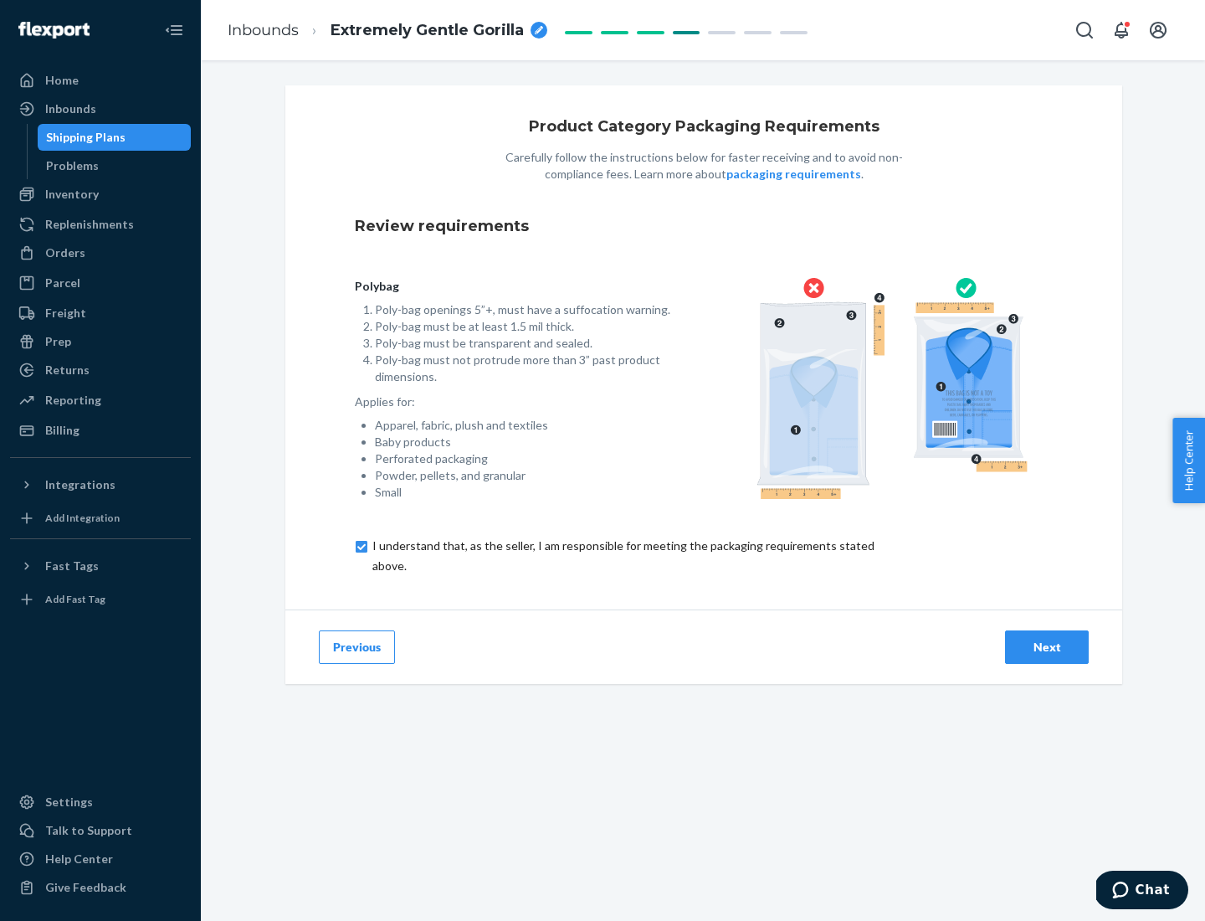
click at [1047, 646] on div "Next" at bounding box center [1047, 647] width 55 height 17
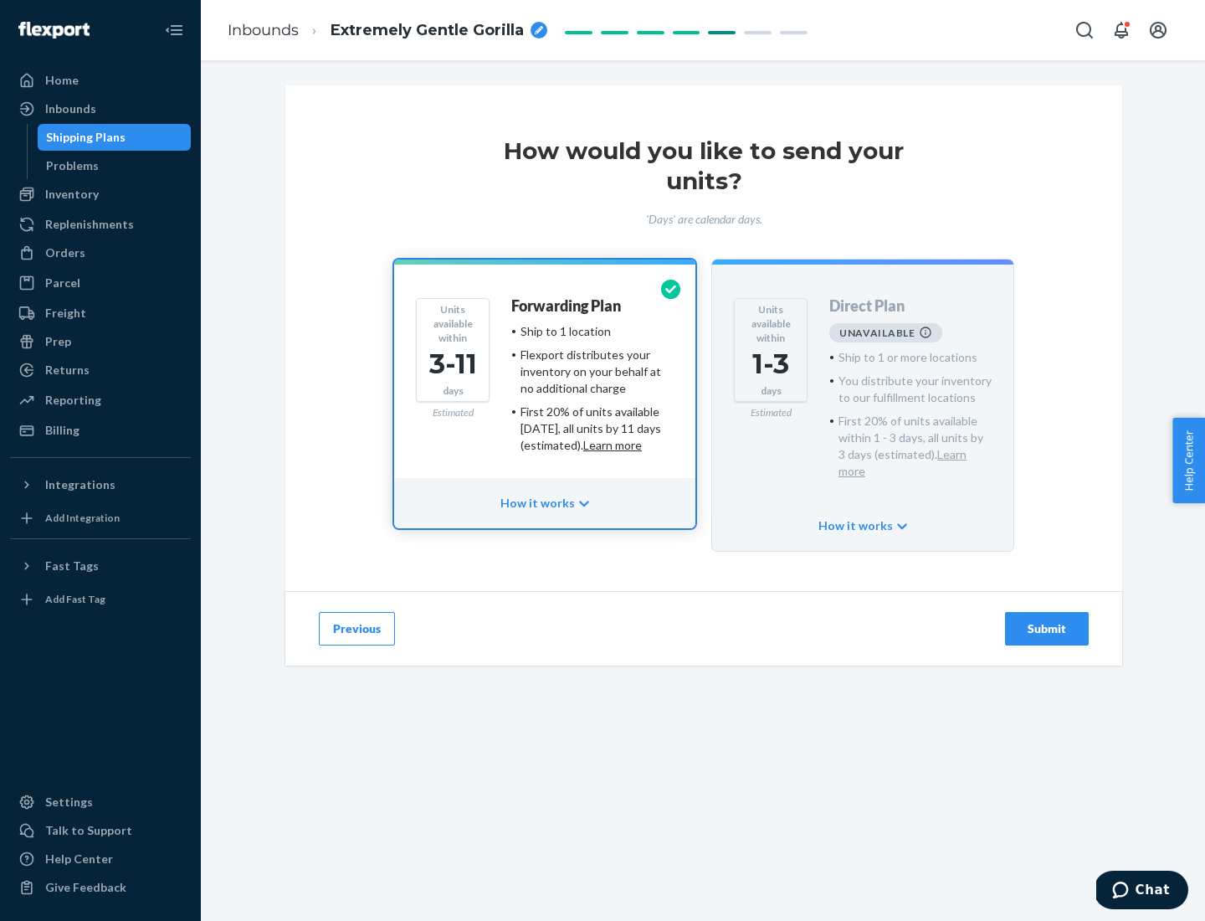
click at [568, 306] on h4 "Forwarding Plan" at bounding box center [566, 306] width 110 height 17
click at [1047, 620] on div "Submit" at bounding box center [1047, 628] width 55 height 17
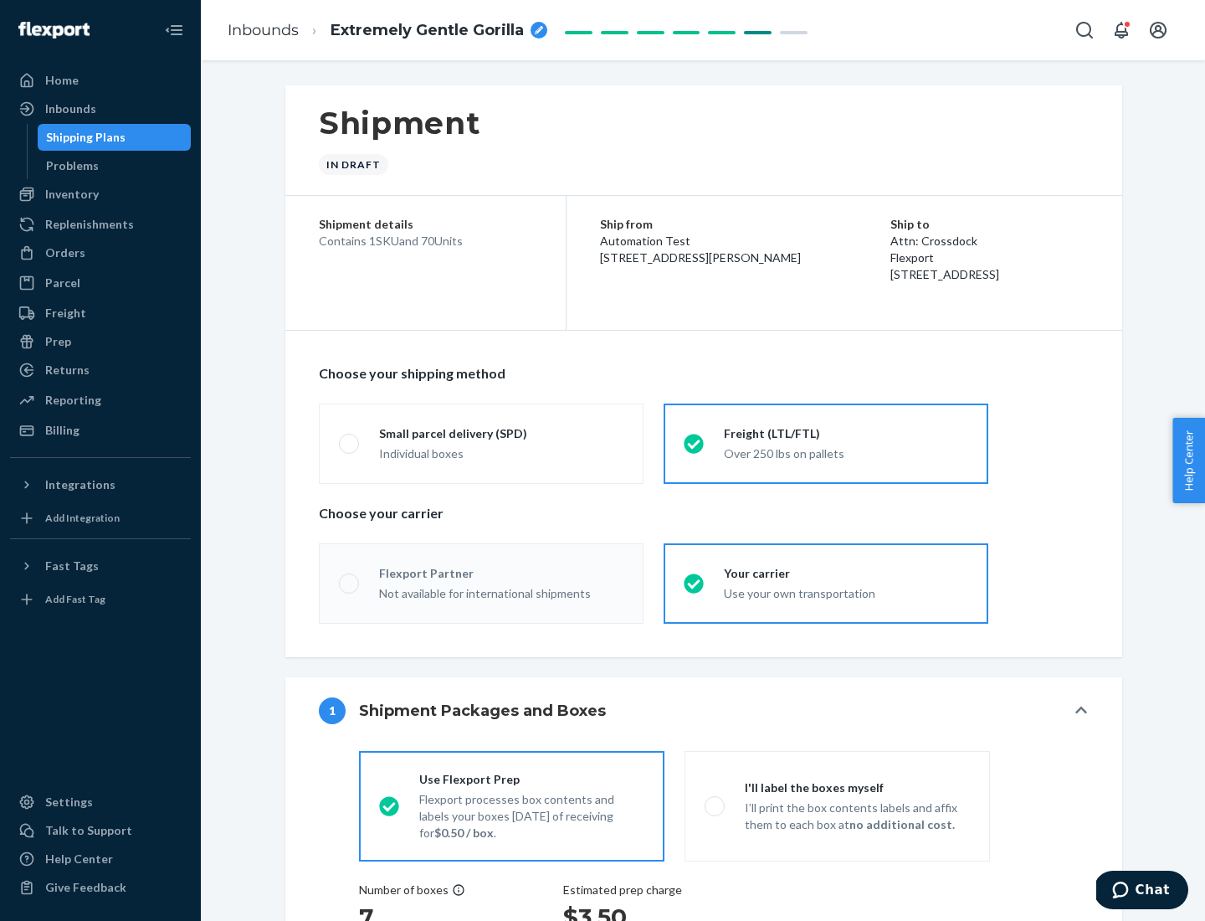
radio input "true"
radio input "false"
radio input "true"
radio input "false"
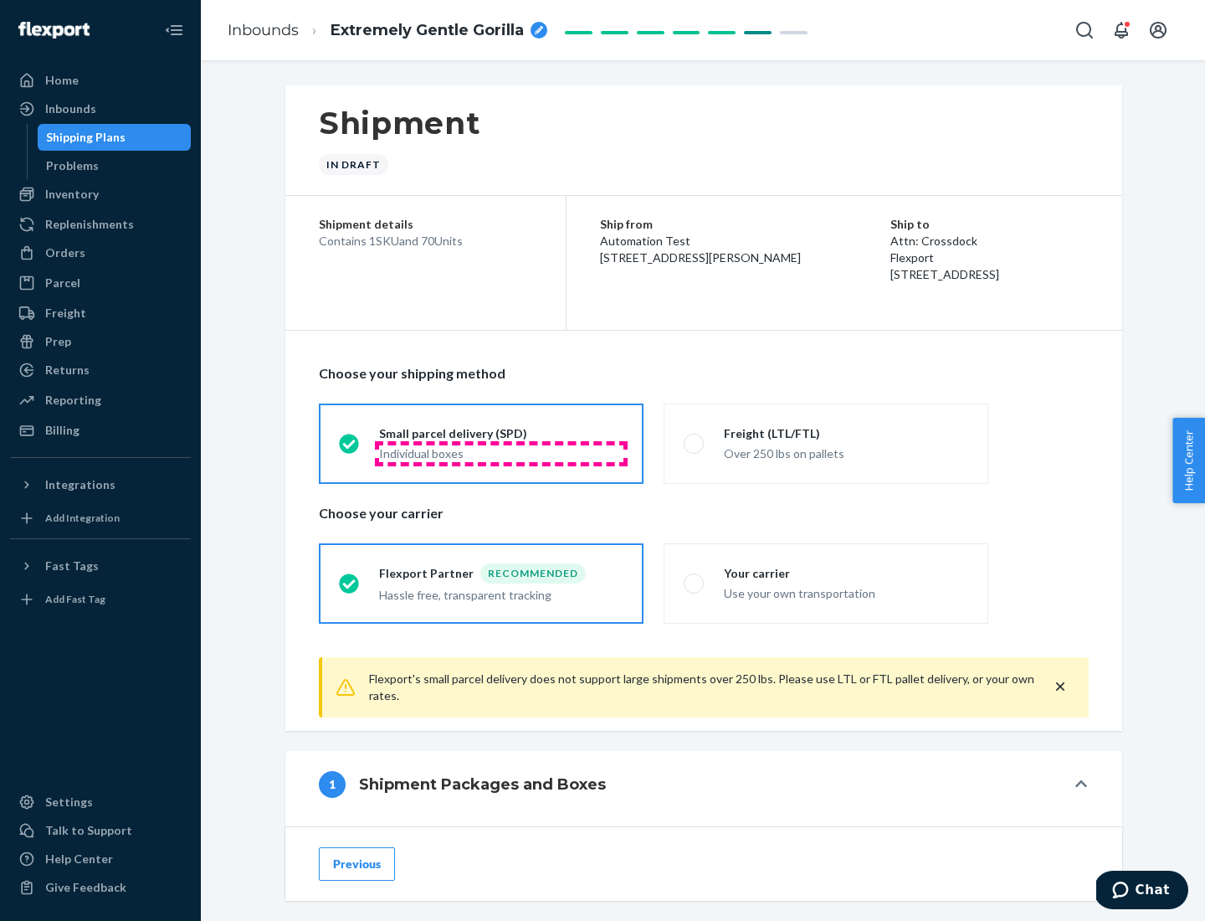
click at [501, 453] on div "Individual boxes" at bounding box center [501, 453] width 244 height 17
click at [350, 449] on input "Small parcel delivery (SPD) Individual boxes" at bounding box center [344, 443] width 11 height 11
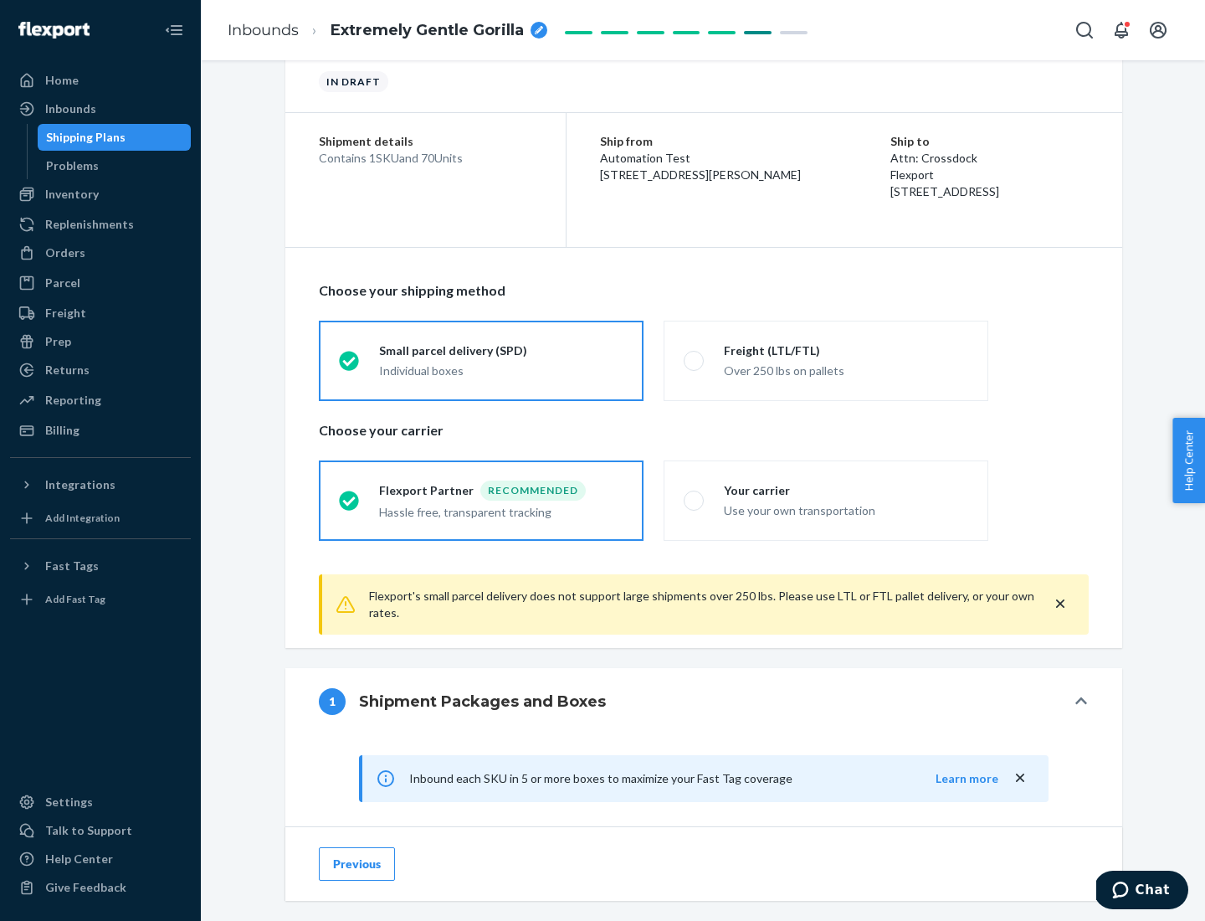
click at [501, 490] on div "Recommended" at bounding box center [532, 490] width 105 height 20
click at [350, 495] on input "Flexport Partner Recommended Hassle free, transparent tracking" at bounding box center [344, 500] width 11 height 11
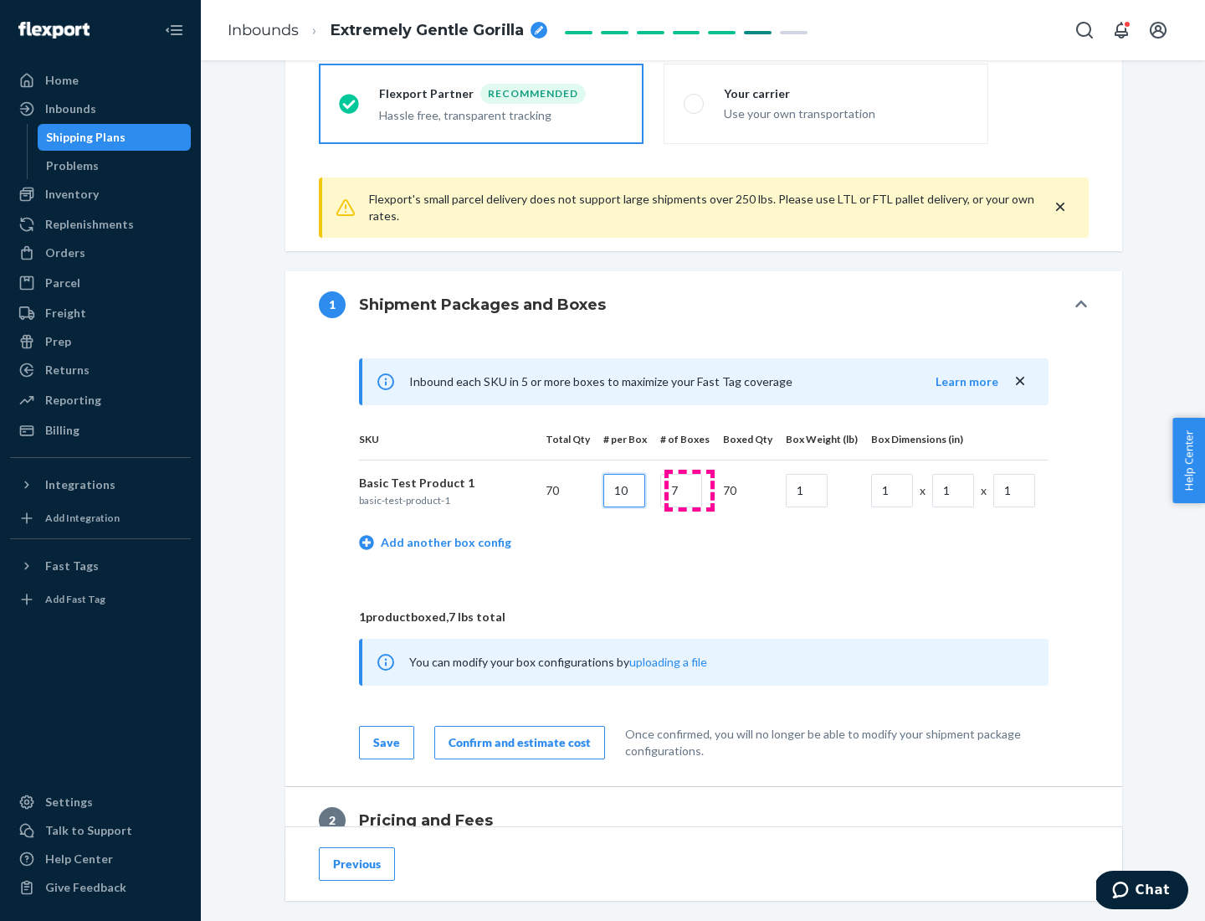
type input "10"
type input "7"
type input "1"
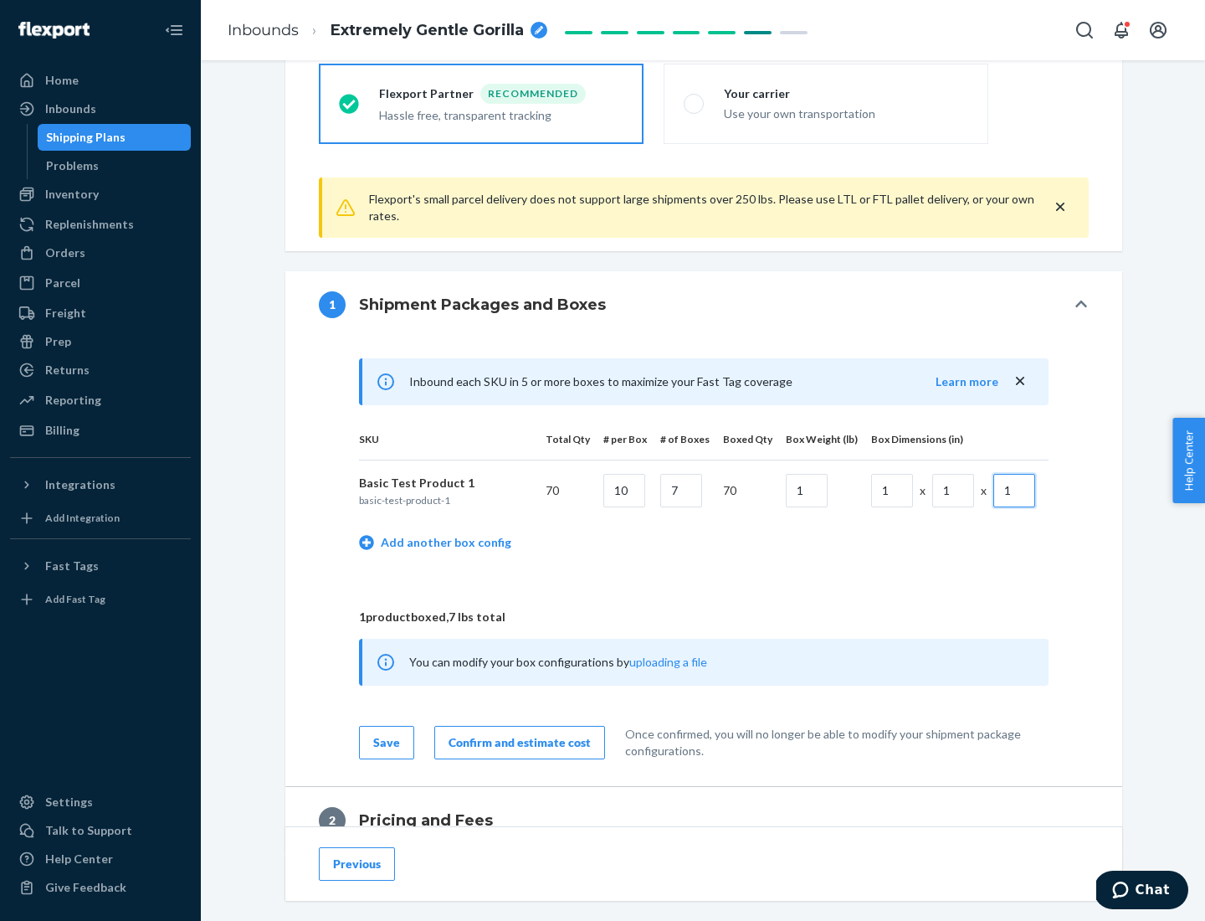
scroll to position [732, 0]
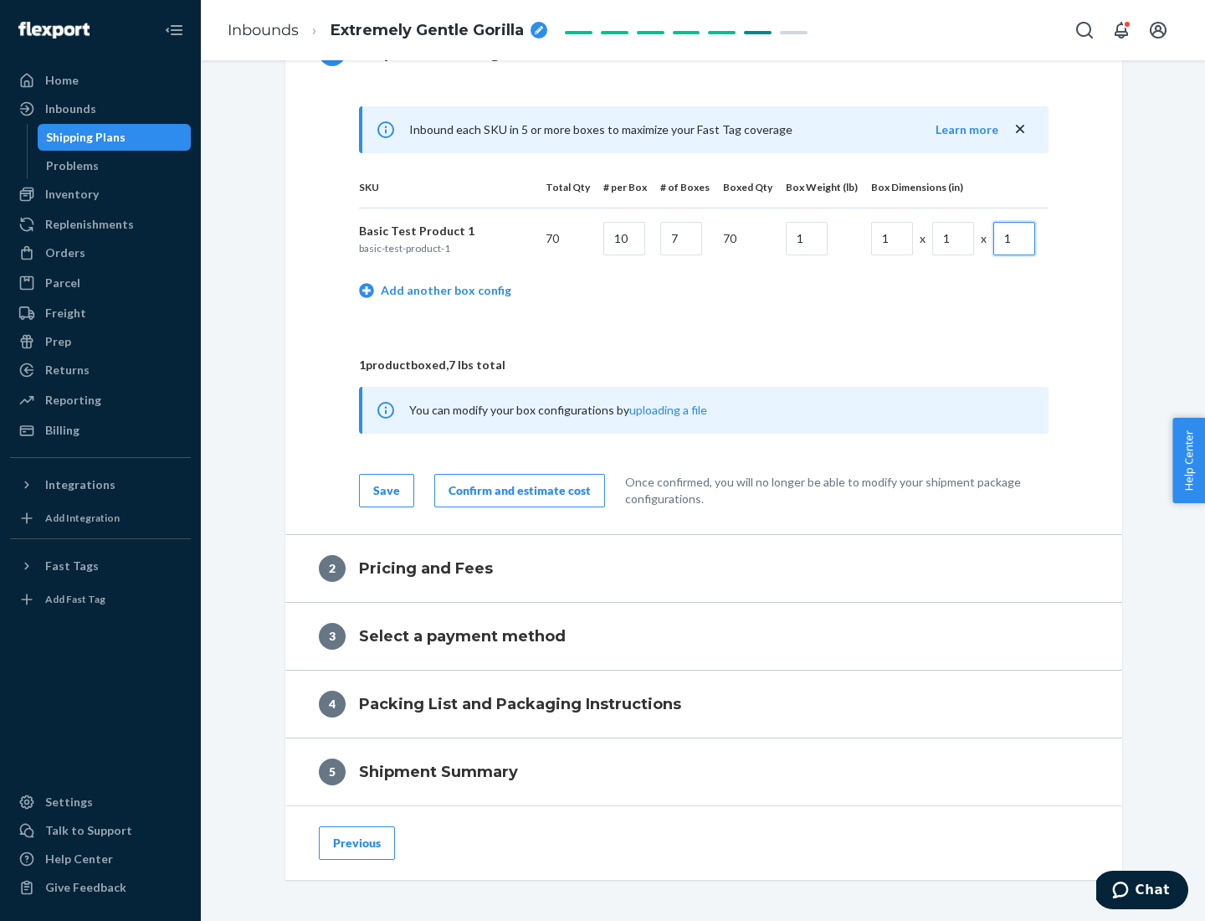
type input "1"
click at [516, 490] on div "Confirm and estimate cost" at bounding box center [520, 490] width 142 height 17
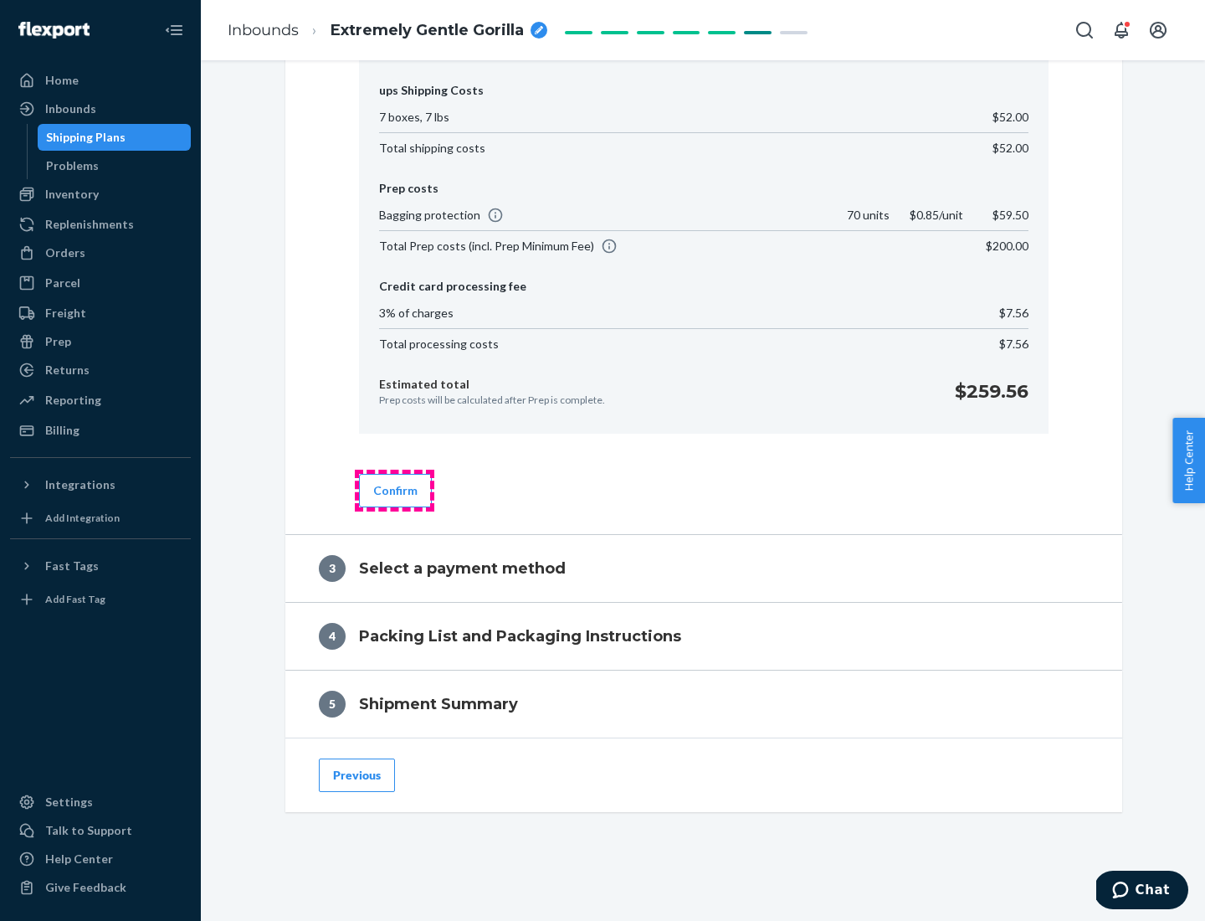
click at [394, 490] on button "Confirm" at bounding box center [395, 490] width 73 height 33
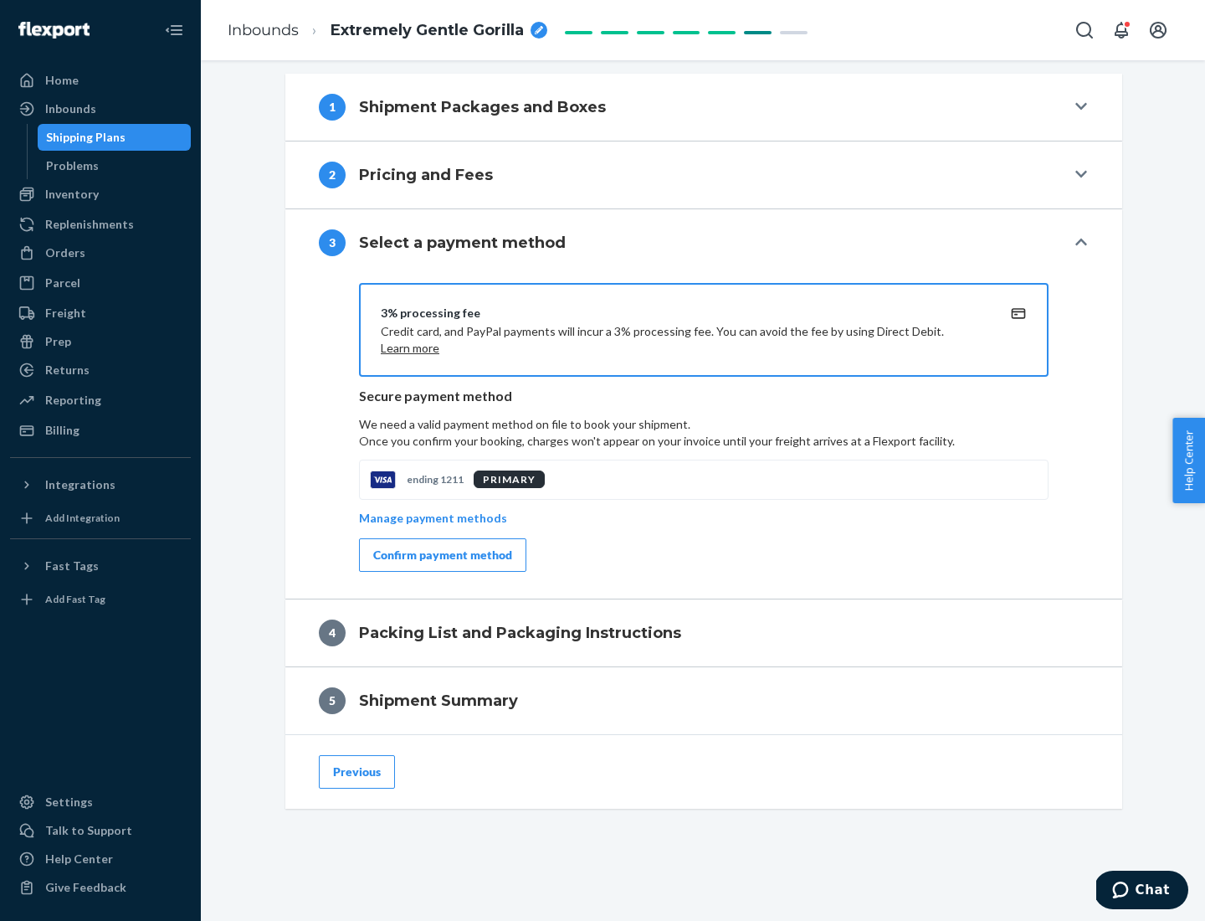
click at [441, 555] on div "Confirm payment method" at bounding box center [442, 555] width 139 height 17
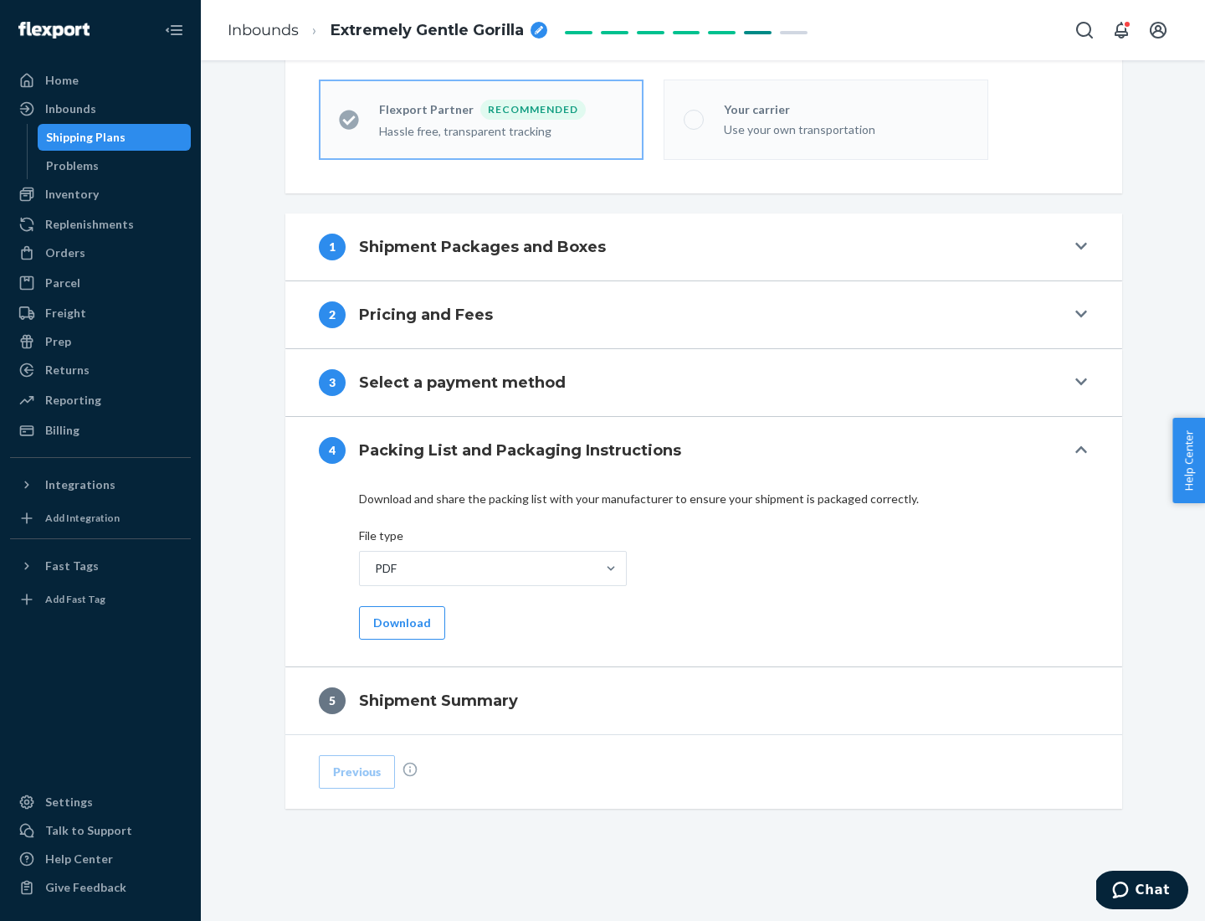
scroll to position [464, 0]
click at [400, 622] on button "Download" at bounding box center [402, 622] width 86 height 33
